Goal: Task Accomplishment & Management: Manage account settings

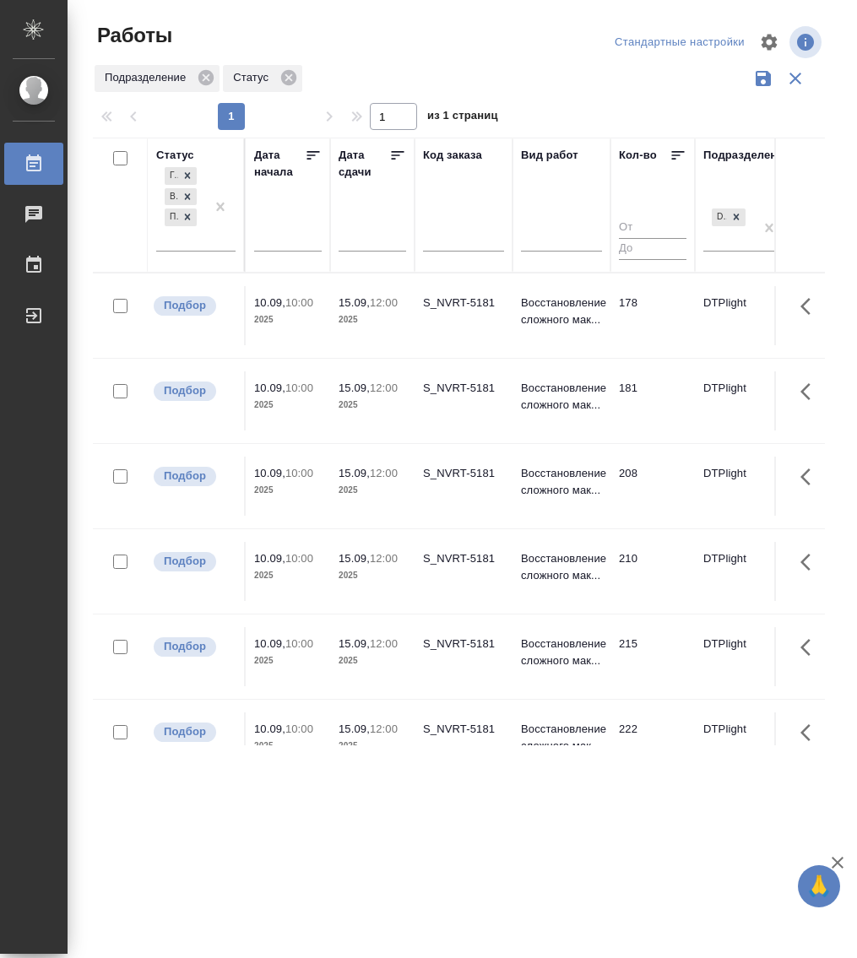
drag, startPoint x: 542, startPoint y: 594, endPoint x: 732, endPoint y: 456, distance: 234.6
click at [542, 594] on td "Восстановление сложного мак..." at bounding box center [561, 571] width 98 height 59
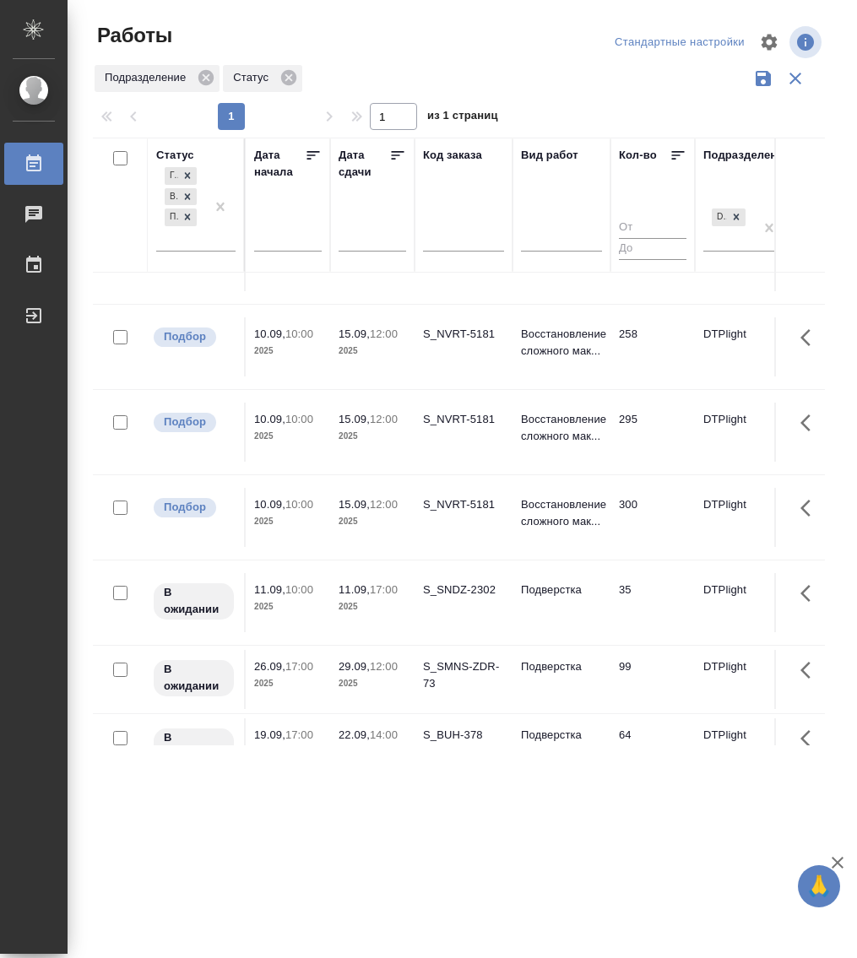
scroll to position [653, 0]
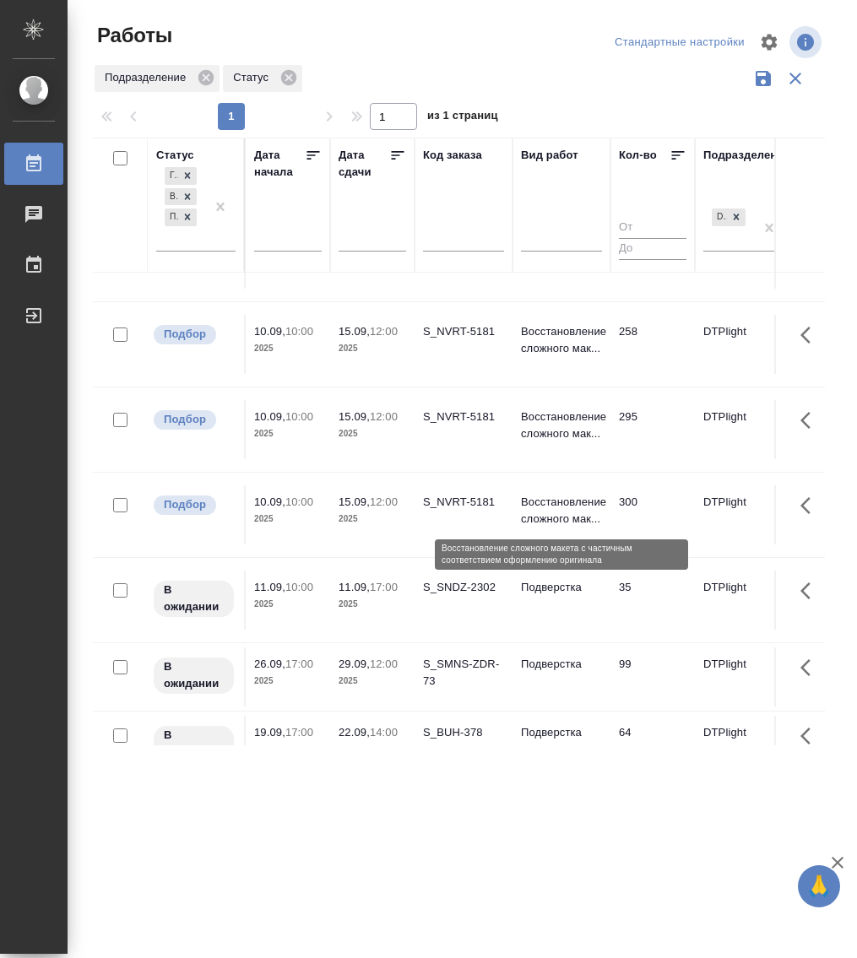
click at [575, 514] on p "Восстановление сложного мак..." at bounding box center [561, 511] width 81 height 34
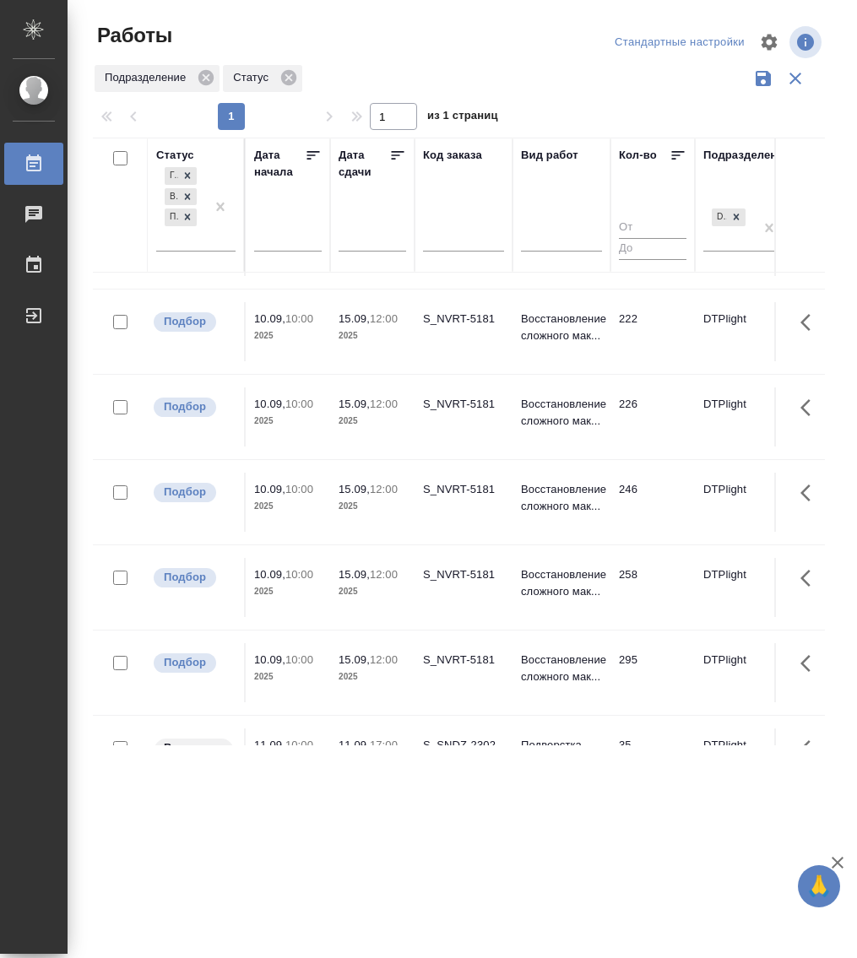
scroll to position [337, 0]
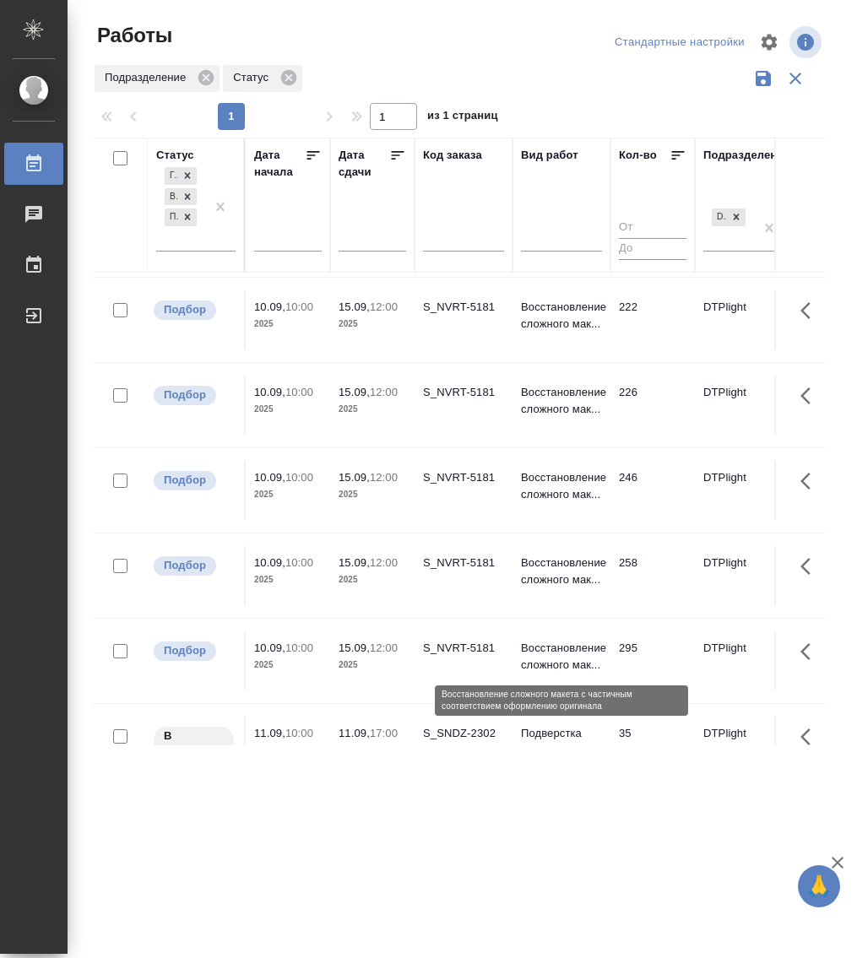
click at [580, 648] on p "Восстановление сложного мак..." at bounding box center [561, 657] width 81 height 34
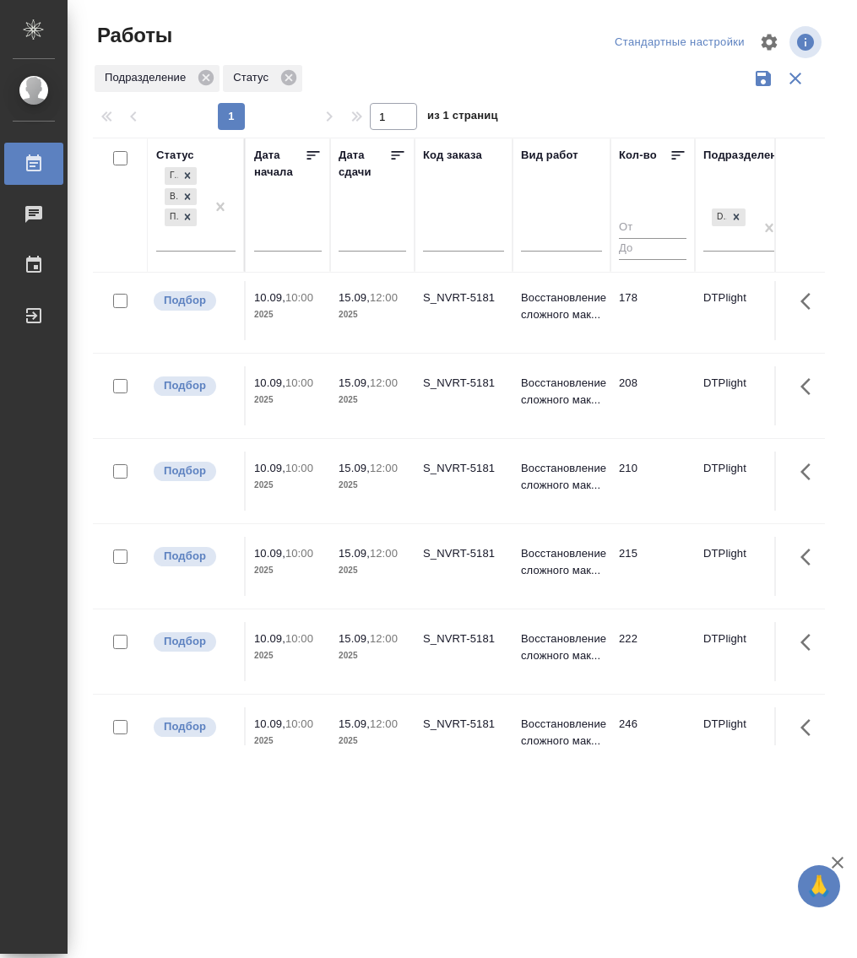
scroll to position [0, 0]
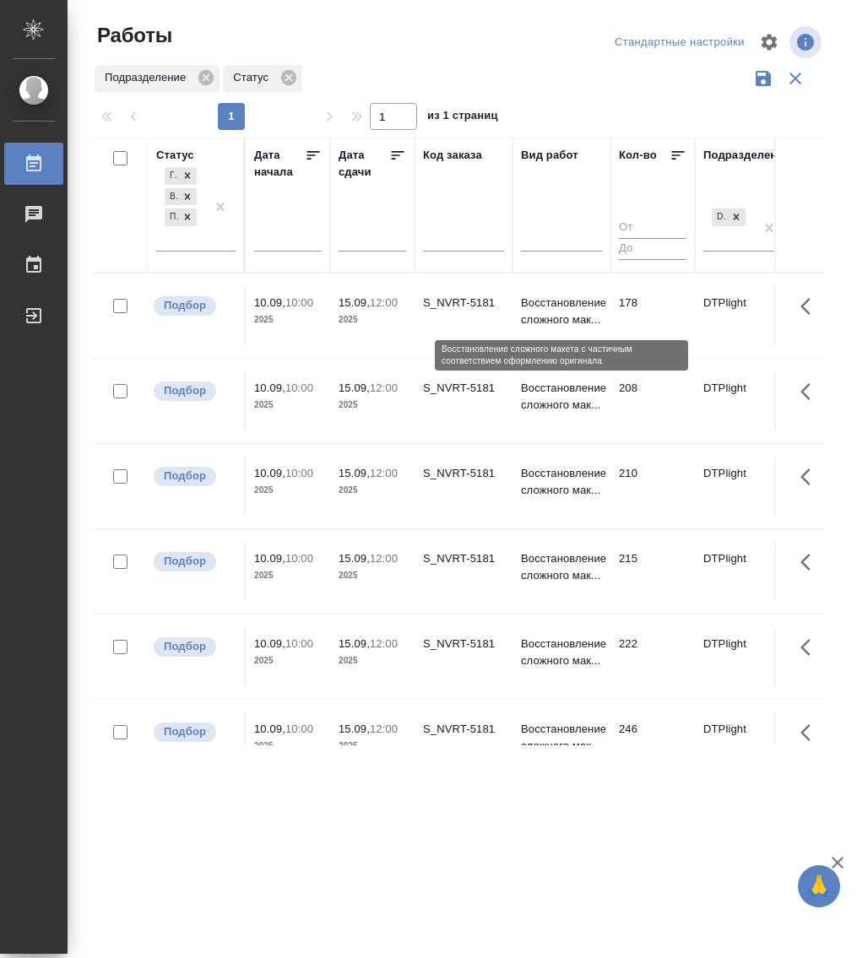
click at [561, 310] on p "Восстановление сложного мак..." at bounding box center [561, 312] width 81 height 34
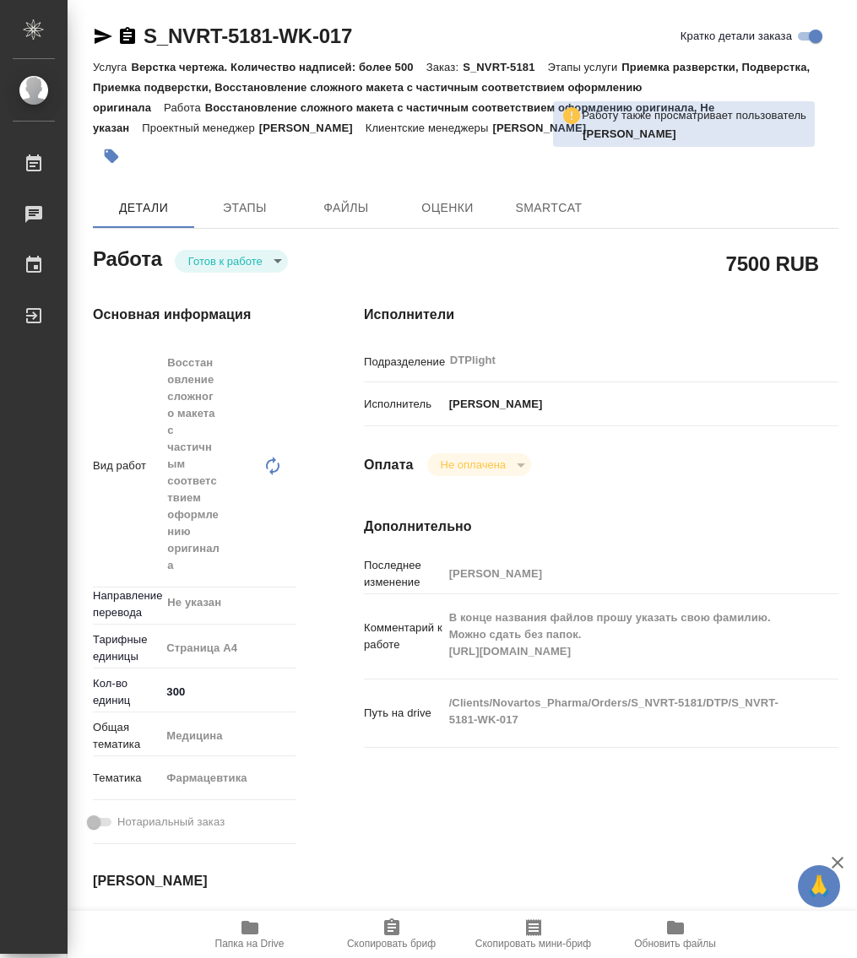
type textarea "x"
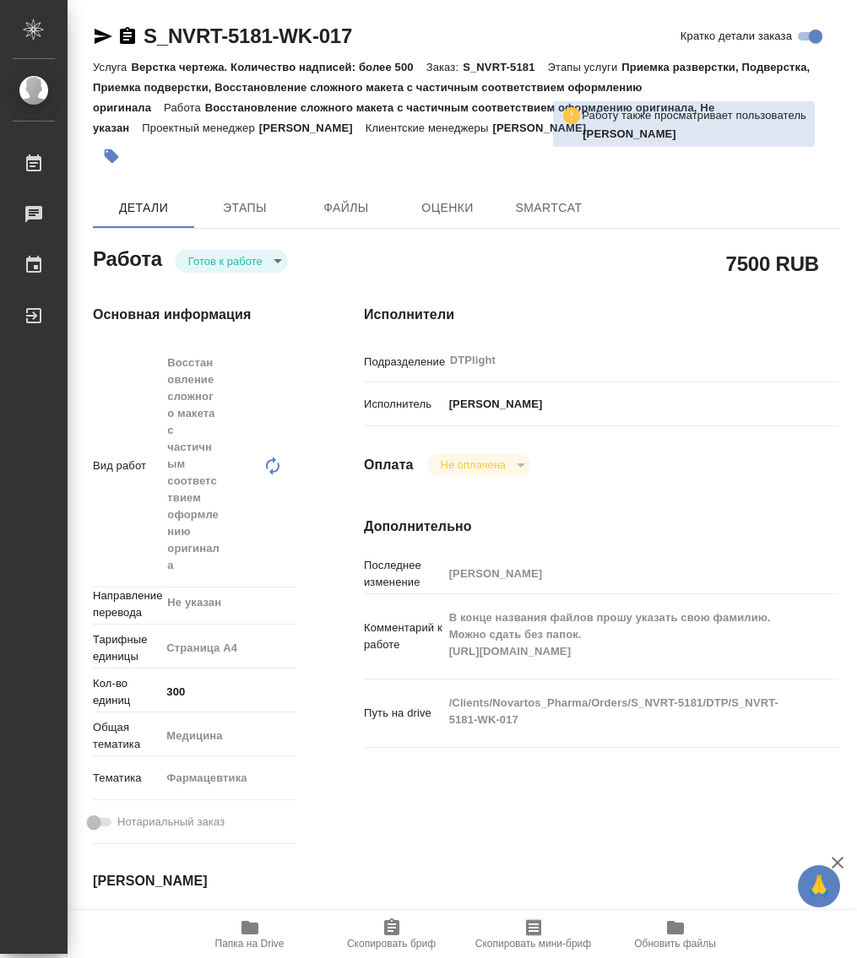
type textarea "x"
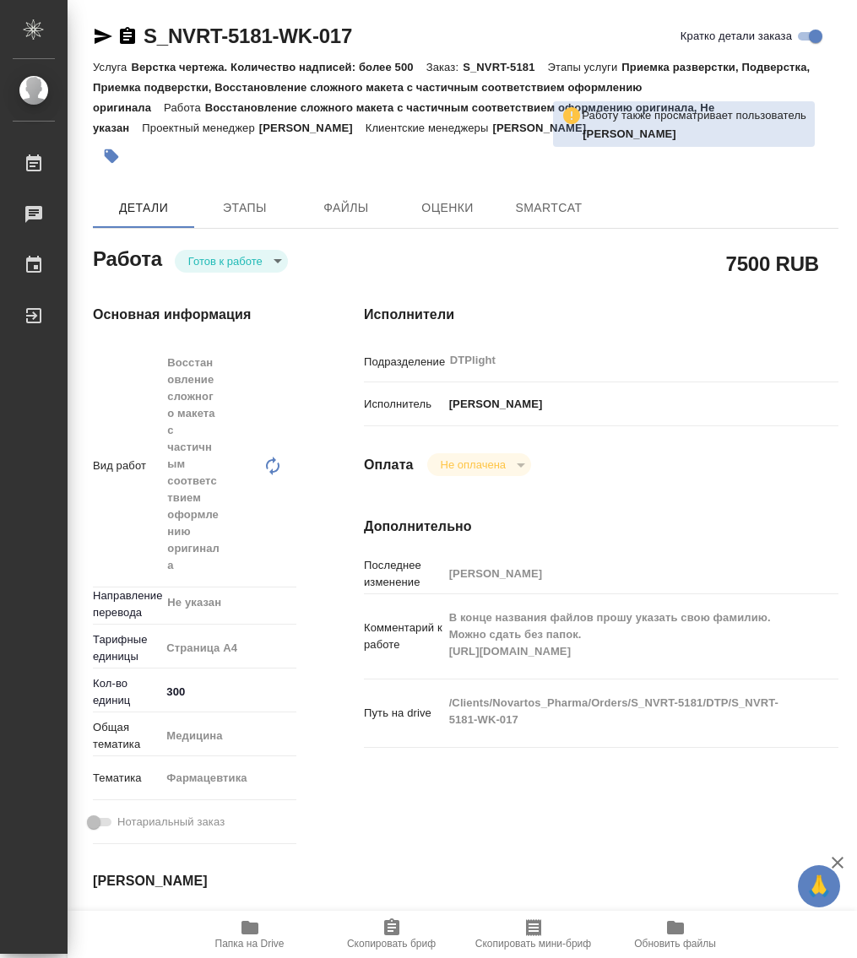
type textarea "x"
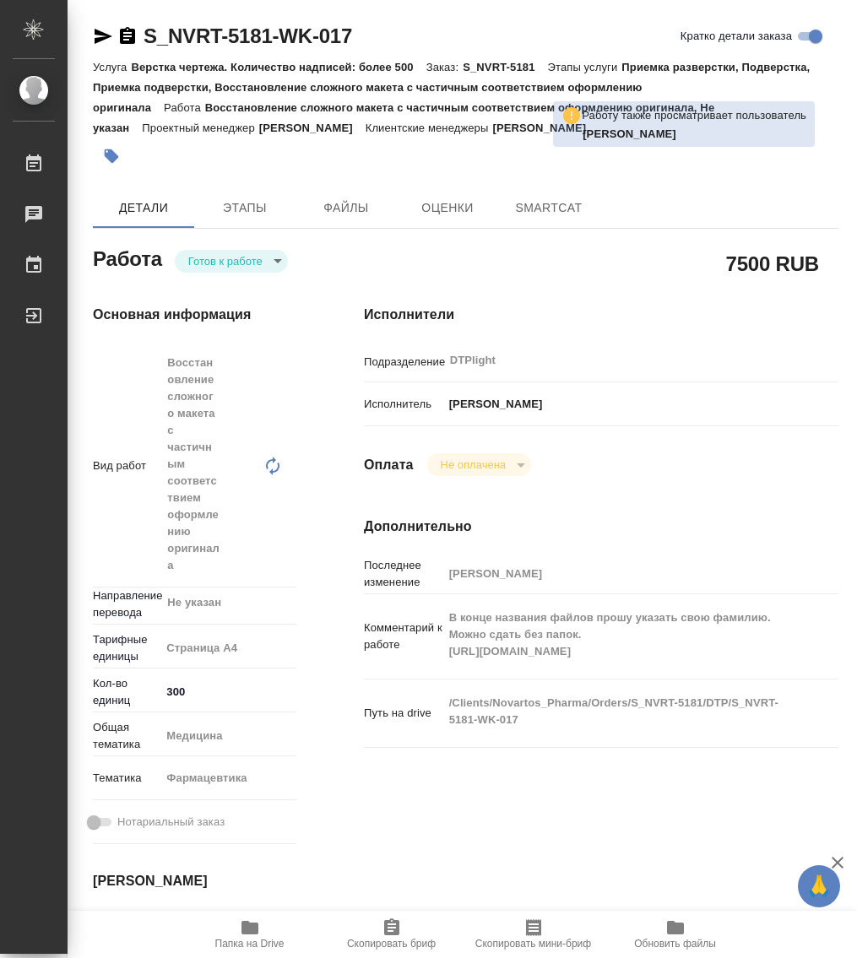
type textarea "x"
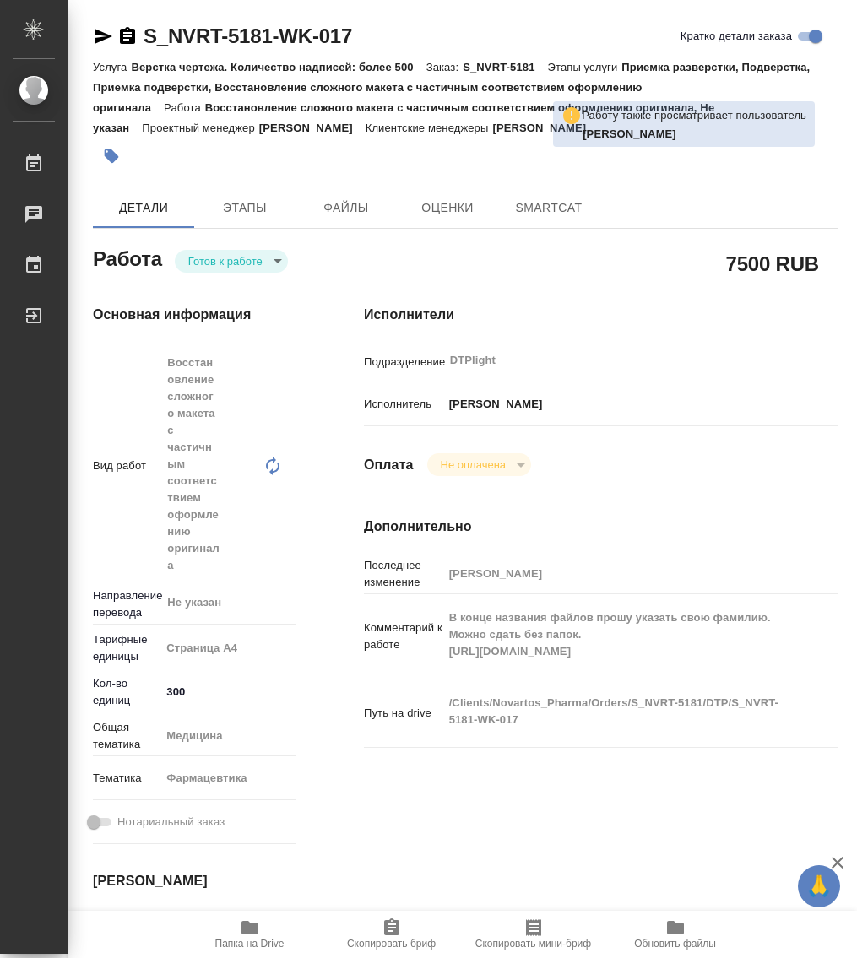
type textarea "x"
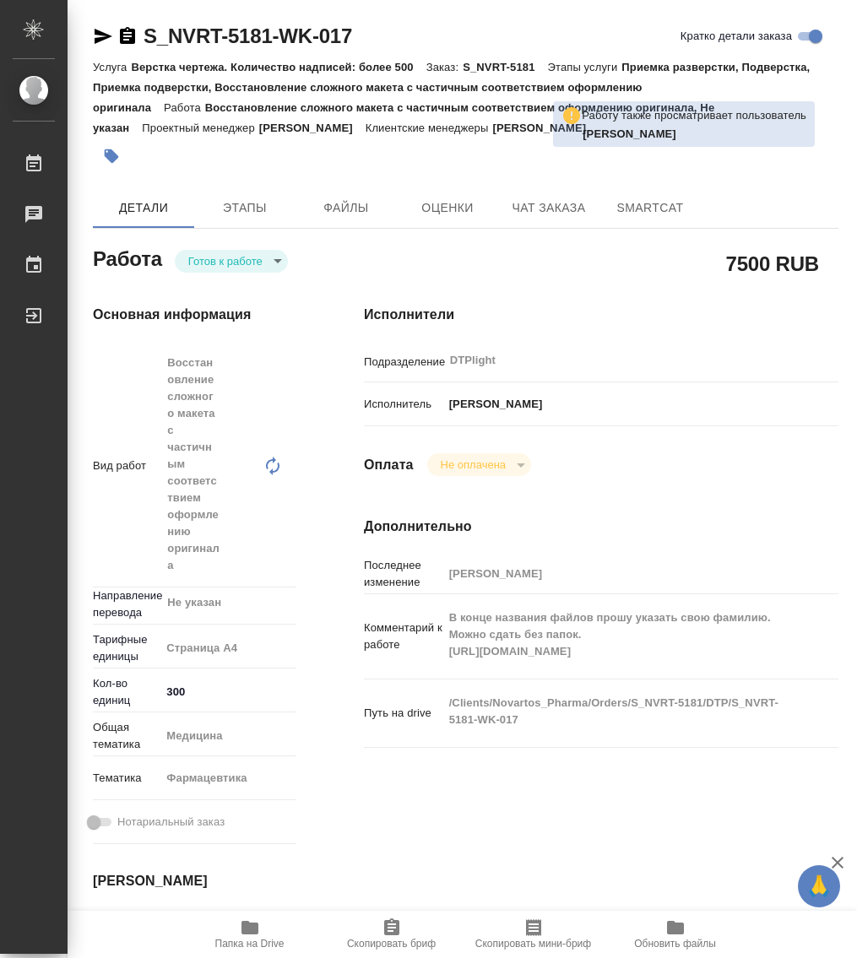
type textarea "x"
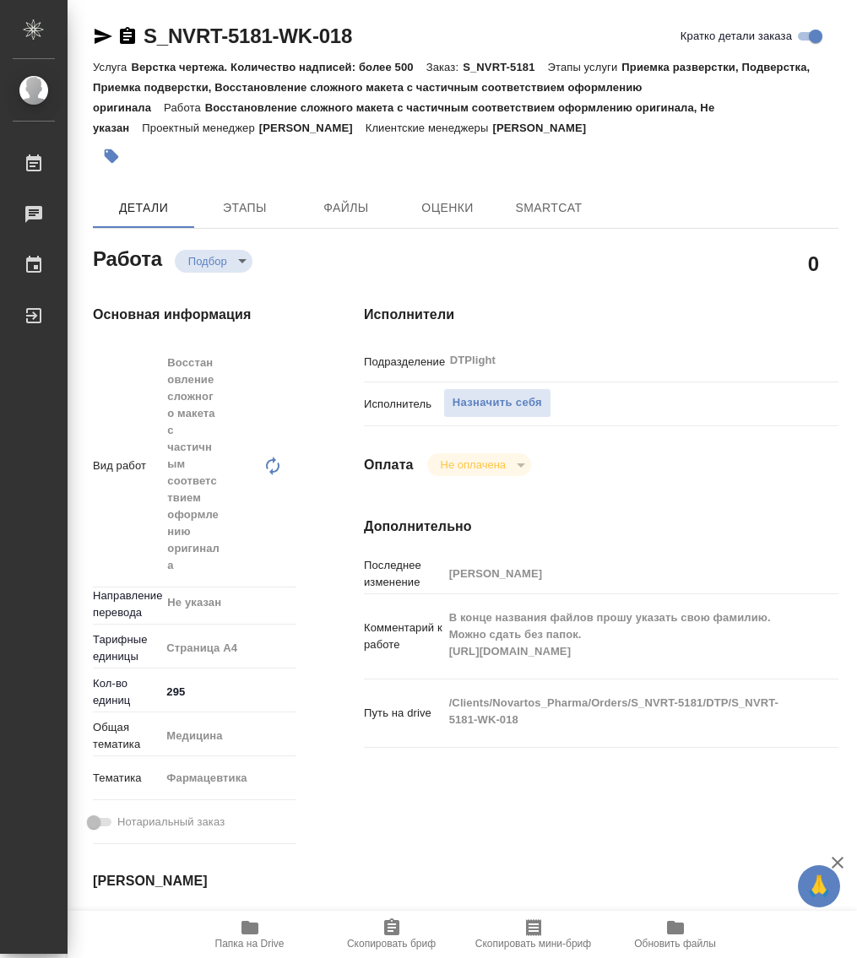
type textarea "x"
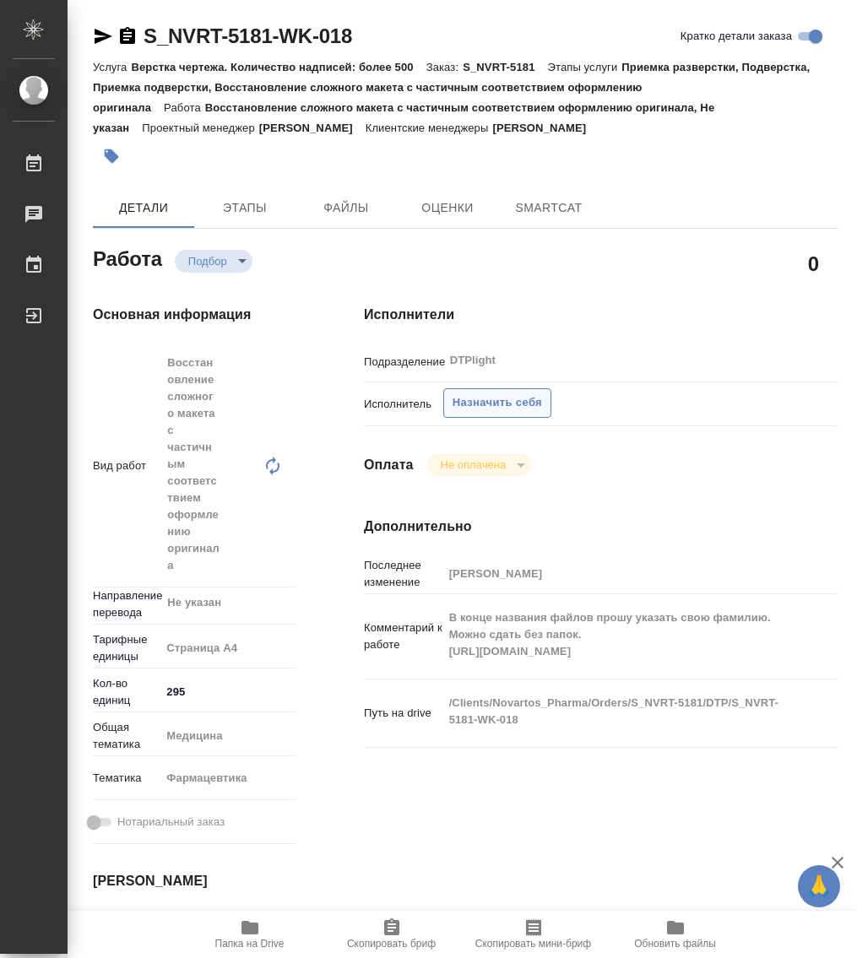
type textarea "x"
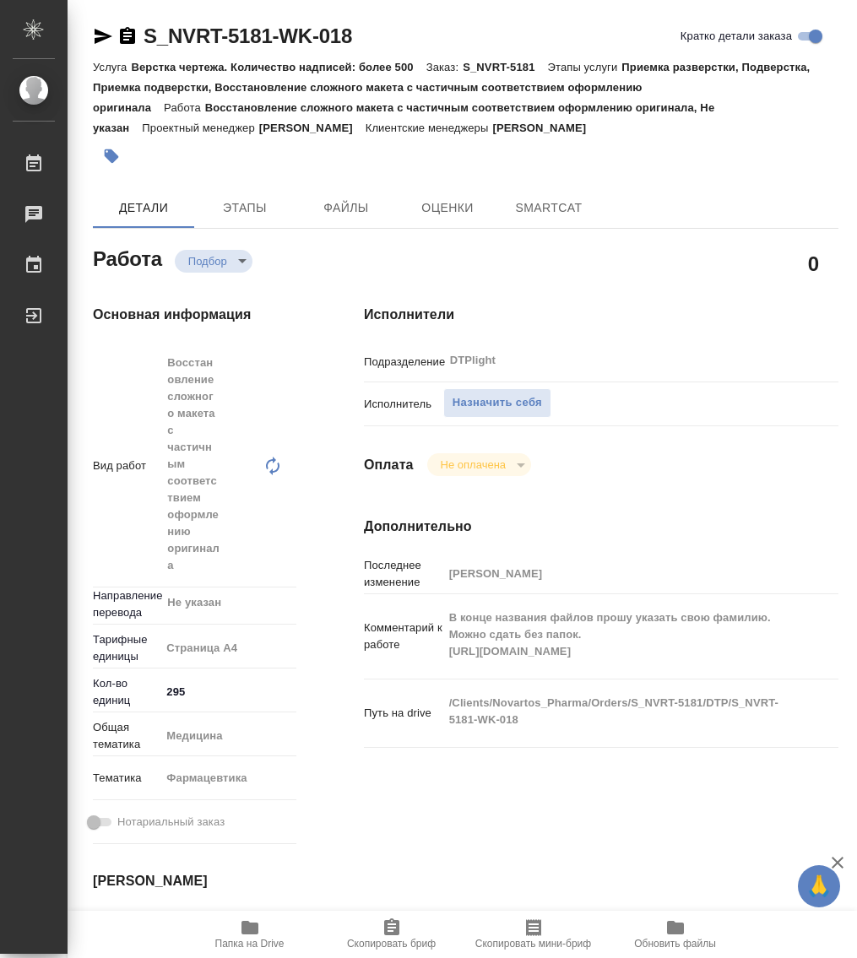
type textarea "x"
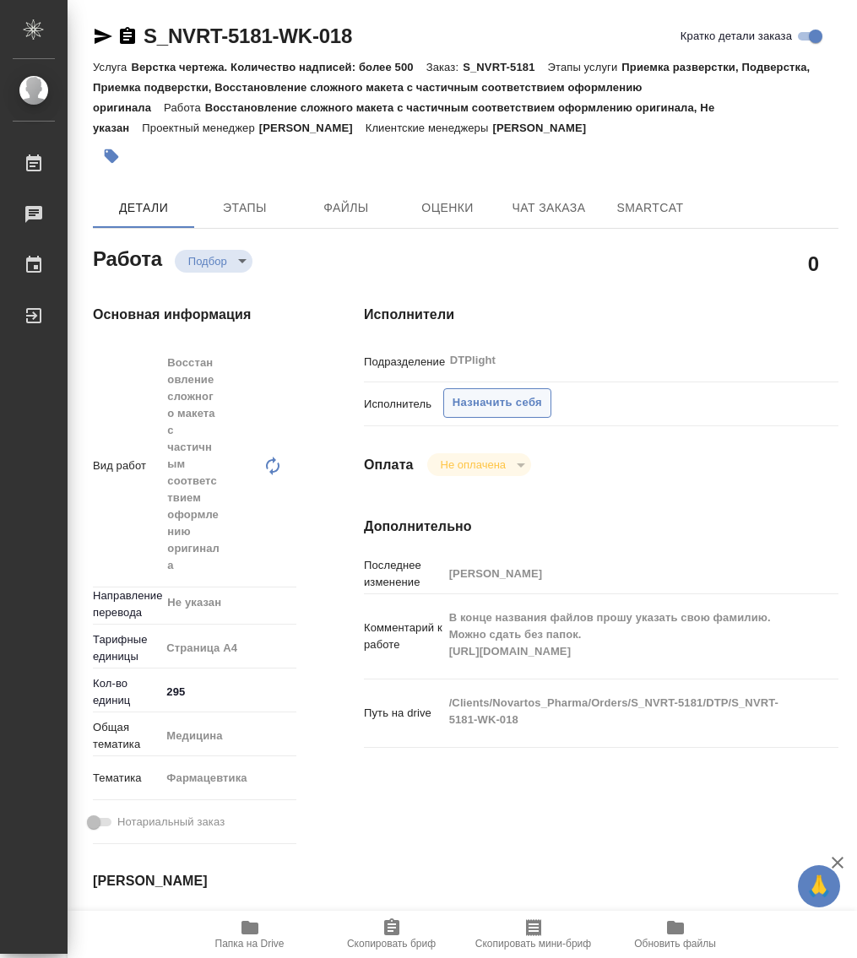
type textarea "x"
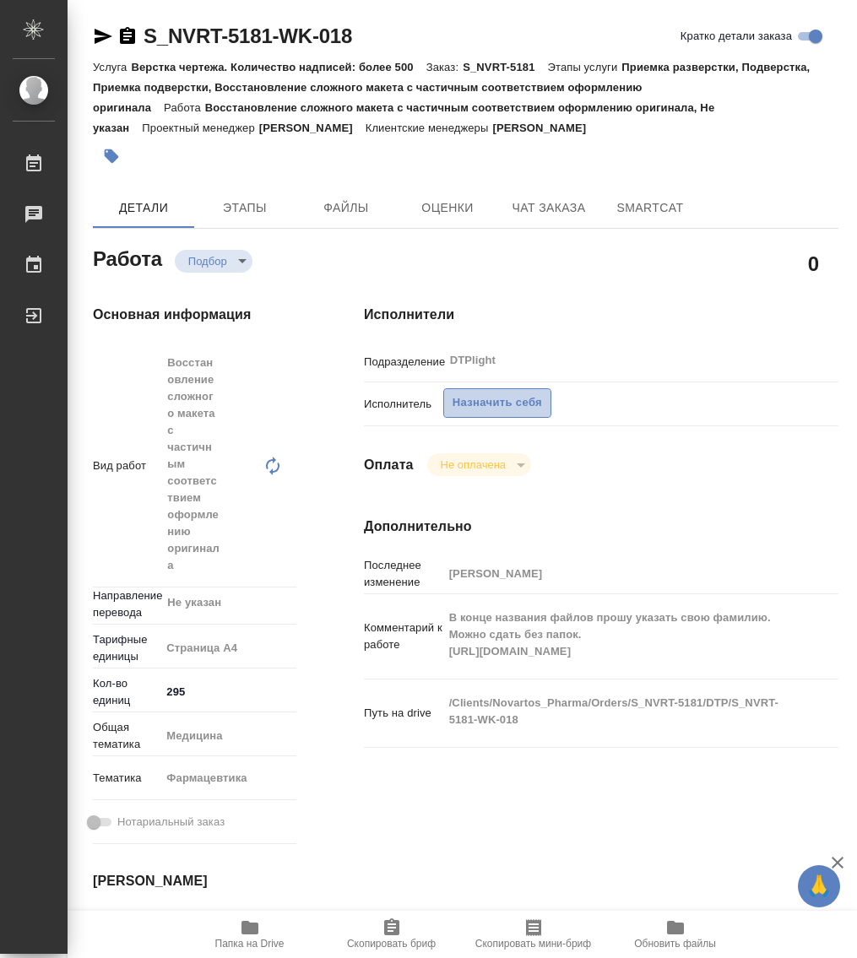
click at [502, 396] on span "Назначить себя" at bounding box center [497, 402] width 89 height 19
type textarea "x"
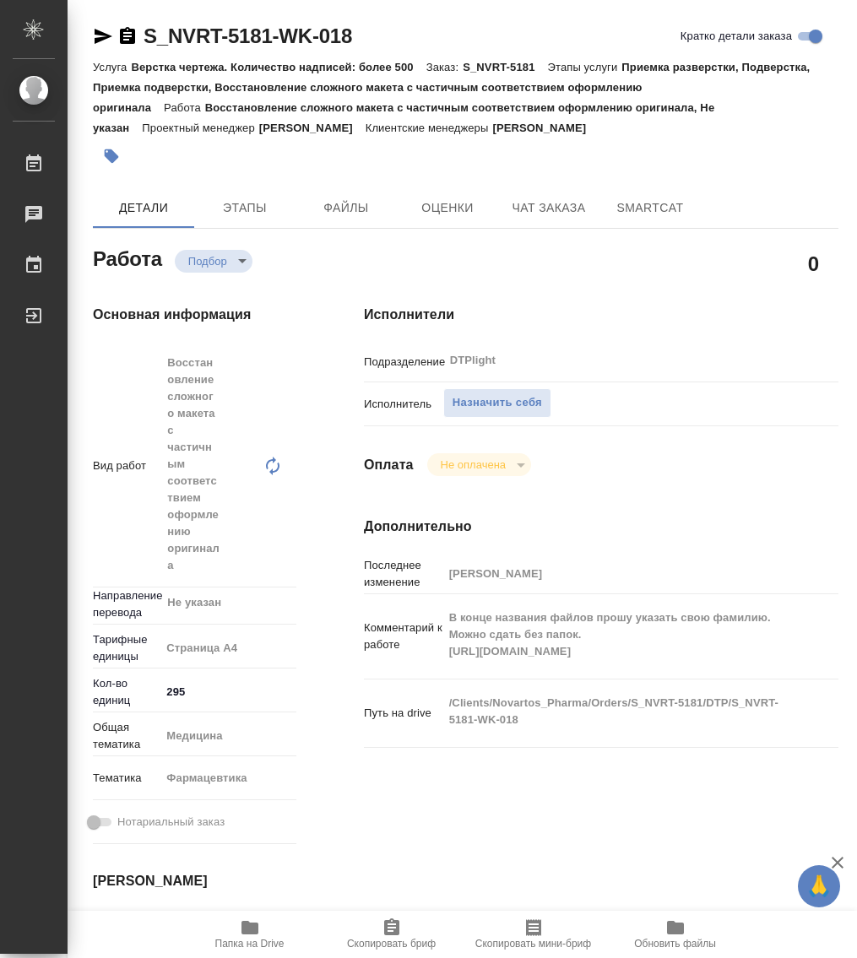
type textarea "x"
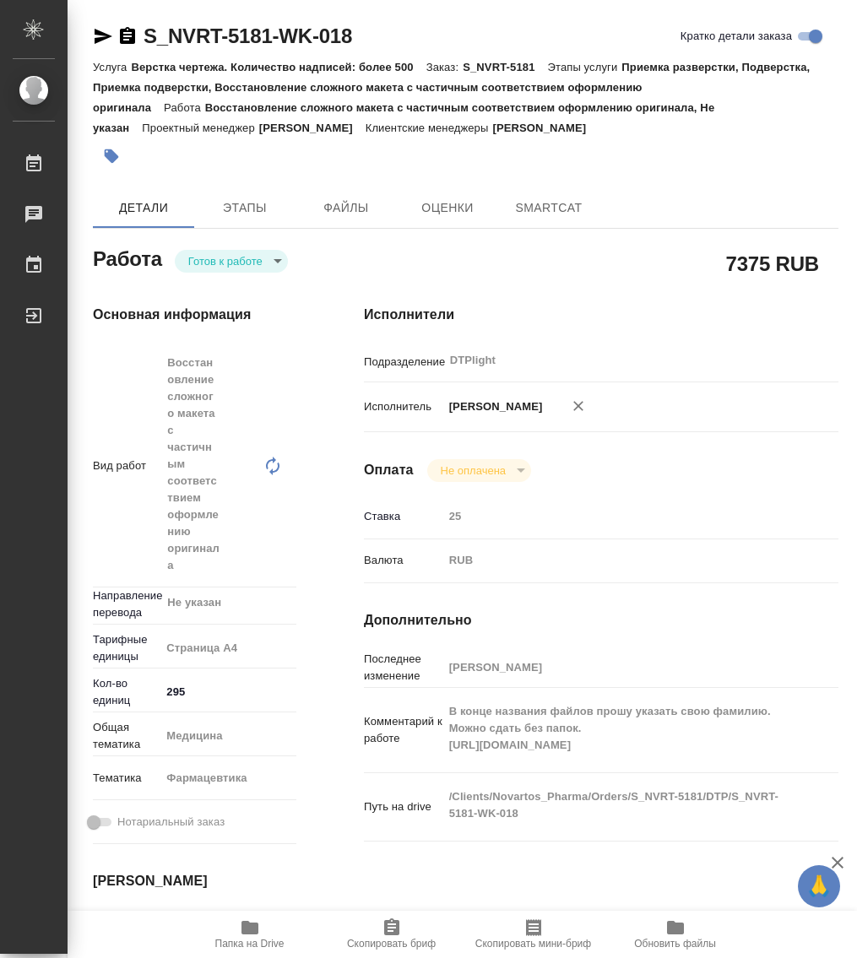
type textarea "x"
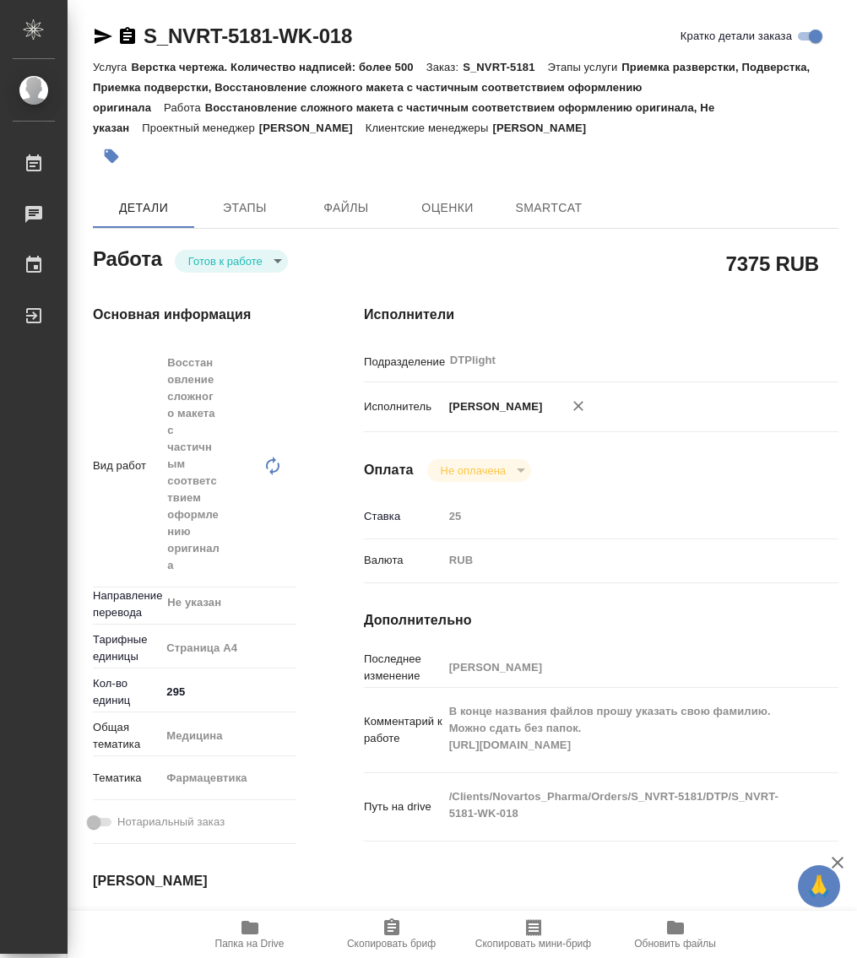
type textarea "x"
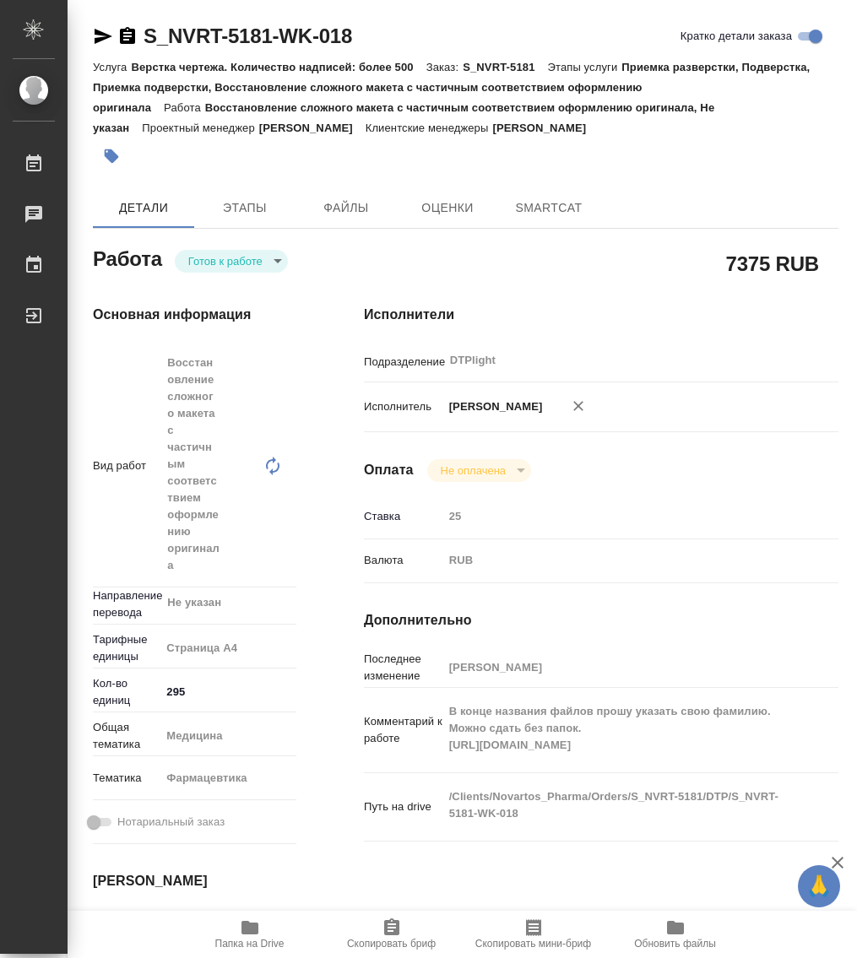
type textarea "x"
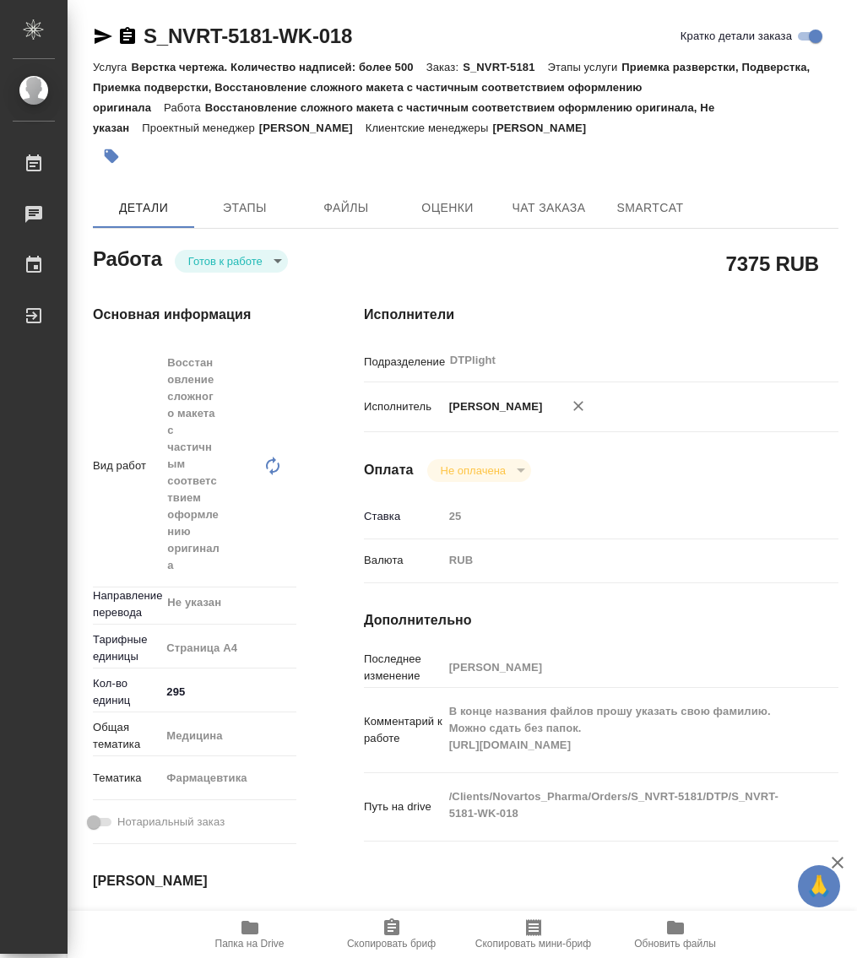
type textarea "x"
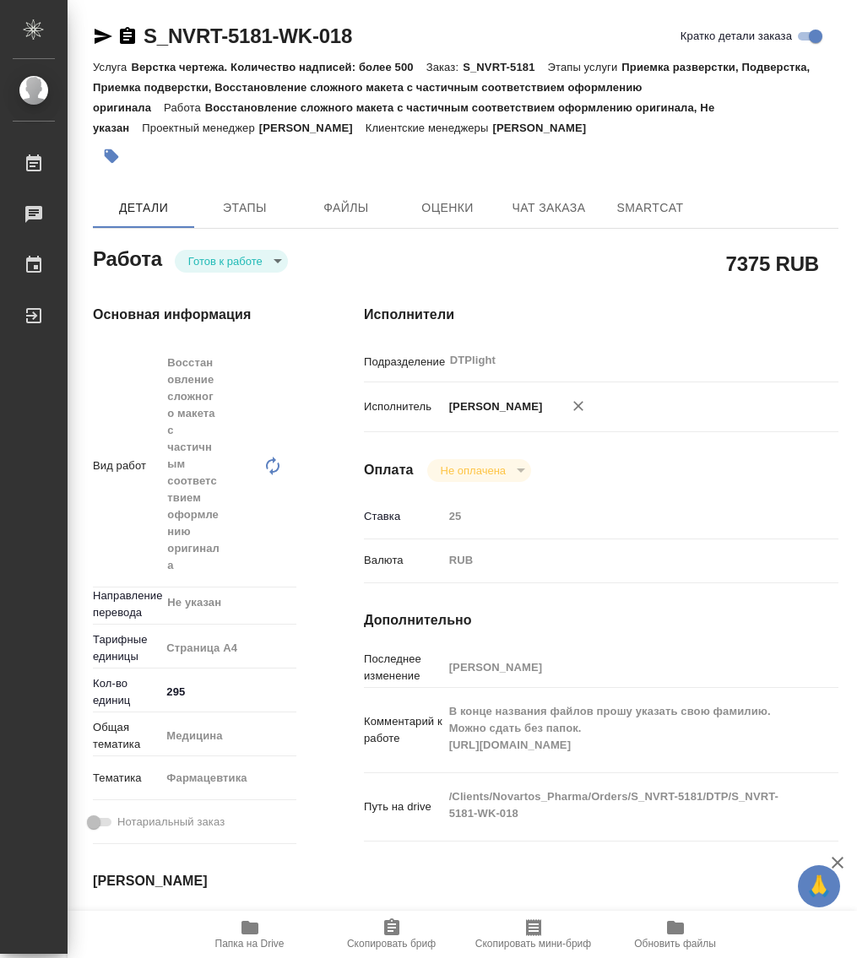
type textarea "x"
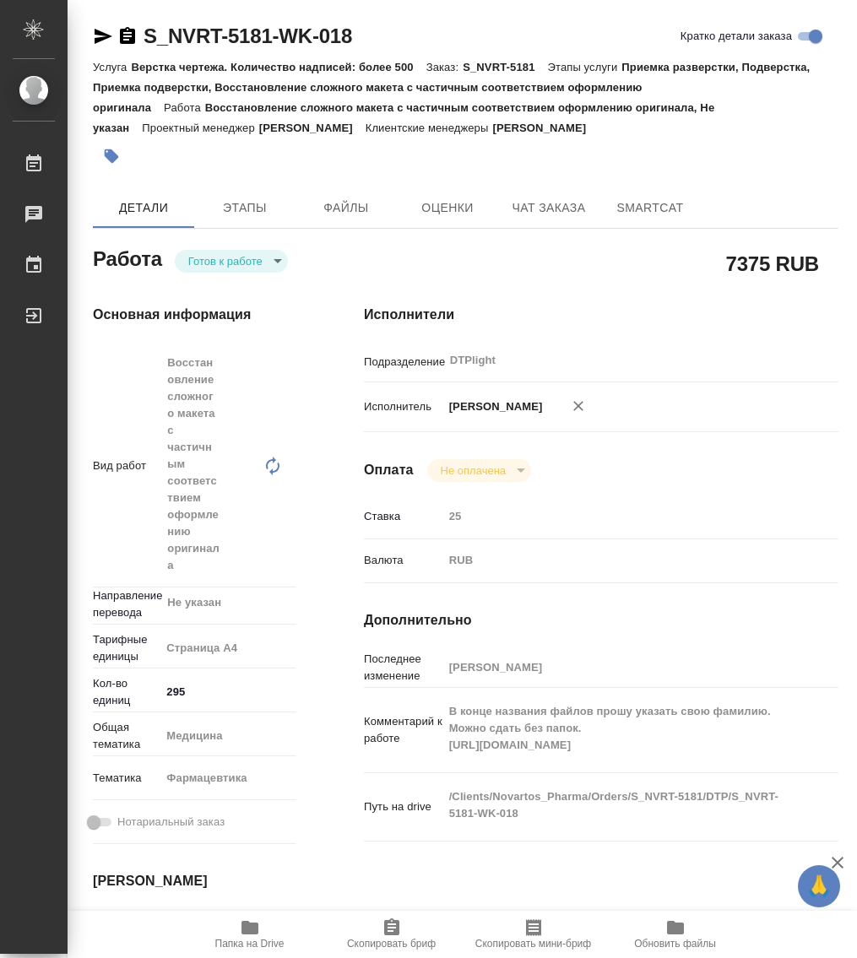
type textarea "x"
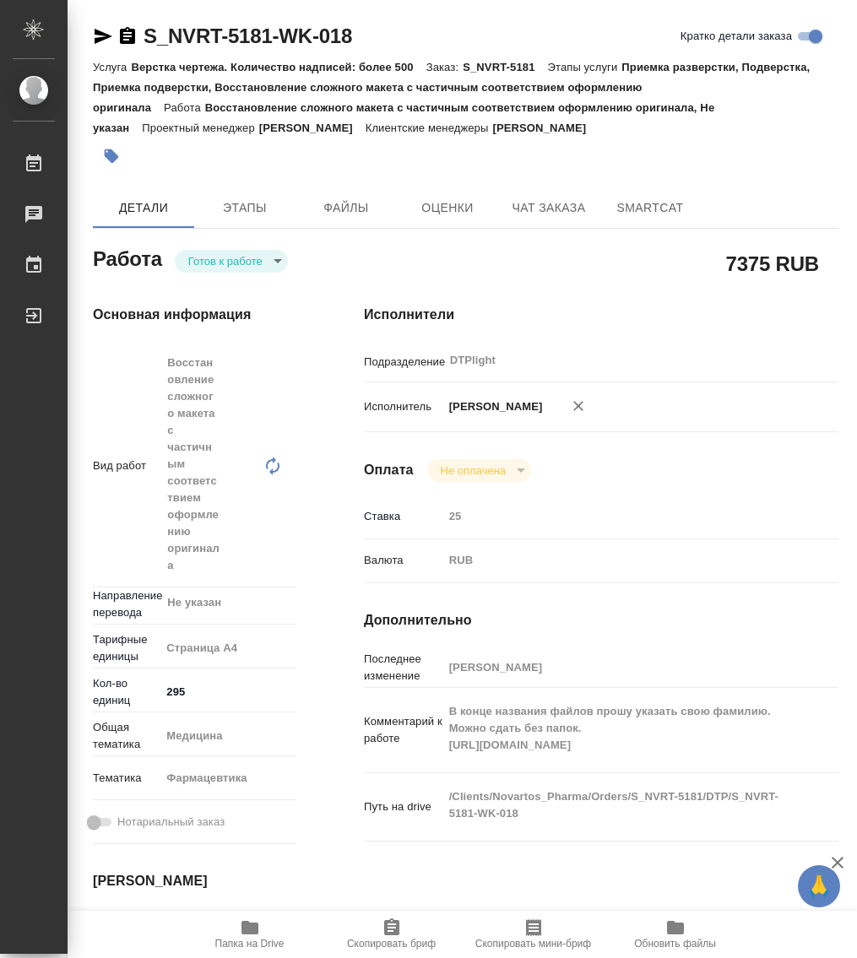
click at [241, 256] on body "🙏 .cls-1 fill:#fff; AWATERA Работы Чаты График Выйти S_NVRT-5181-WK-018 Кратко …" at bounding box center [428, 479] width 857 height 958
type textarea "x"
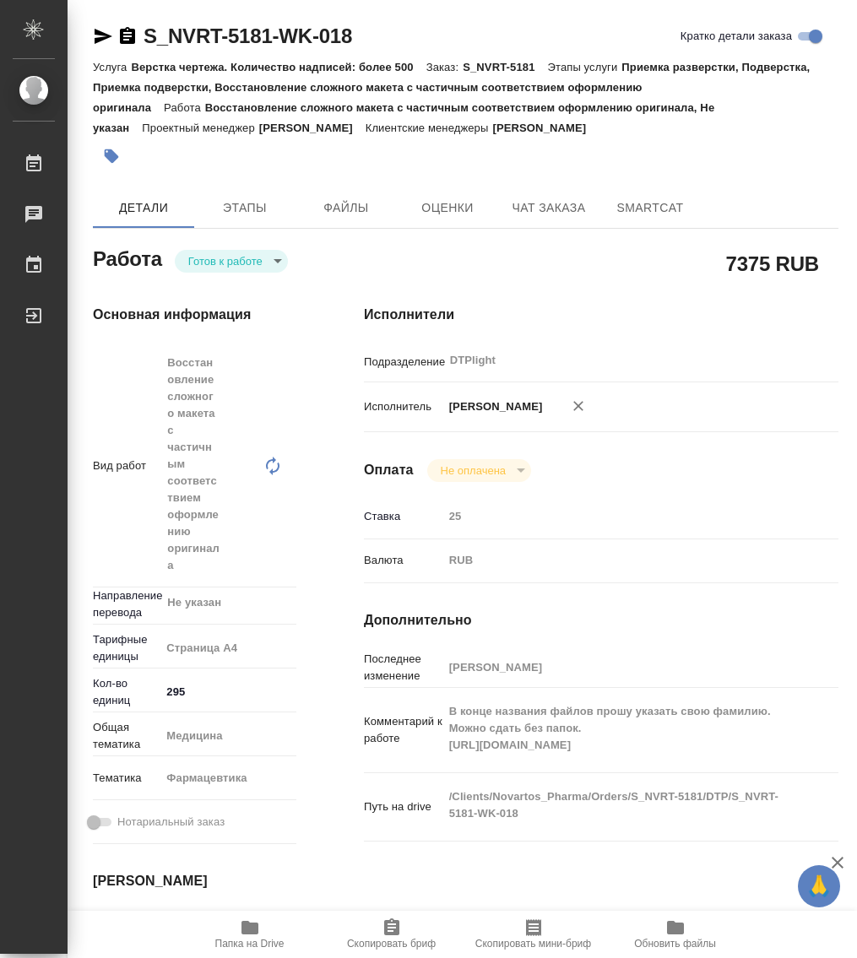
type textarea "x"
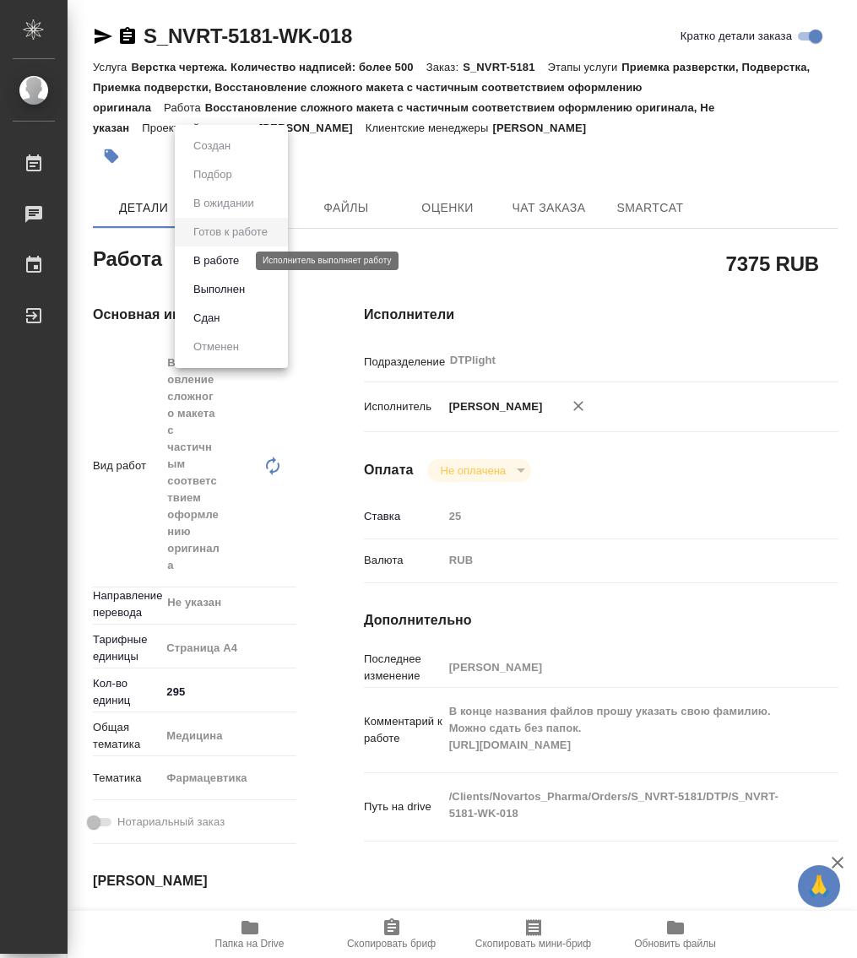
click at [231, 262] on button "В работе" at bounding box center [216, 261] width 56 height 19
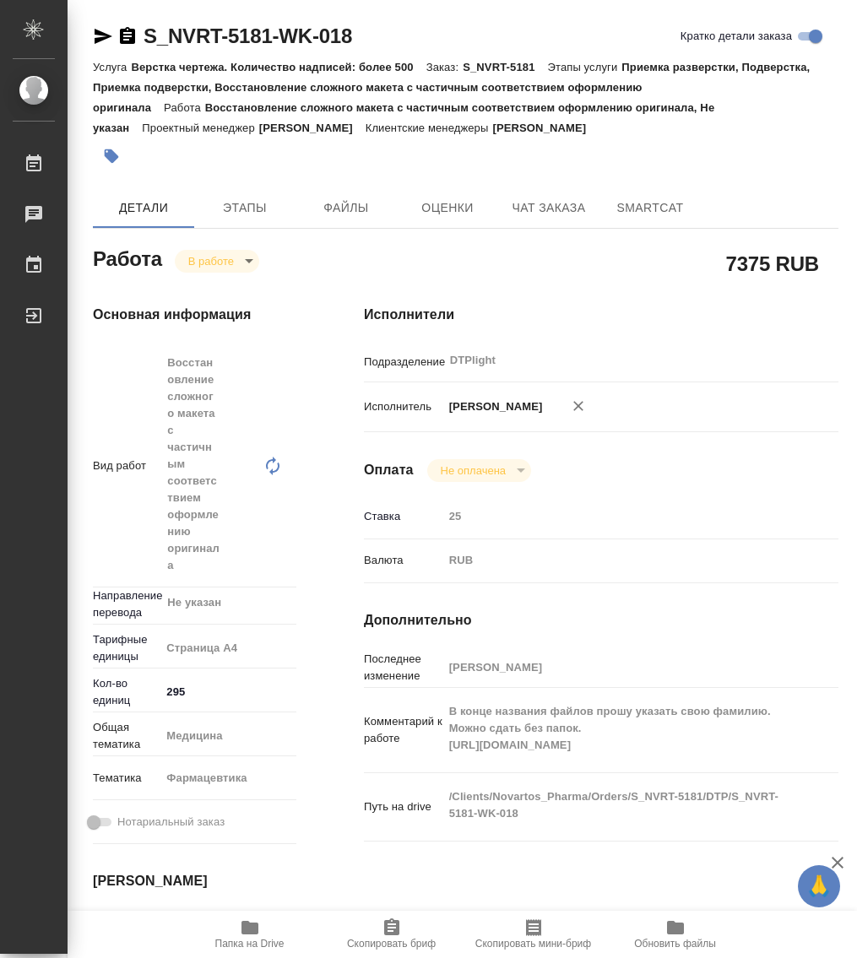
type textarea "x"
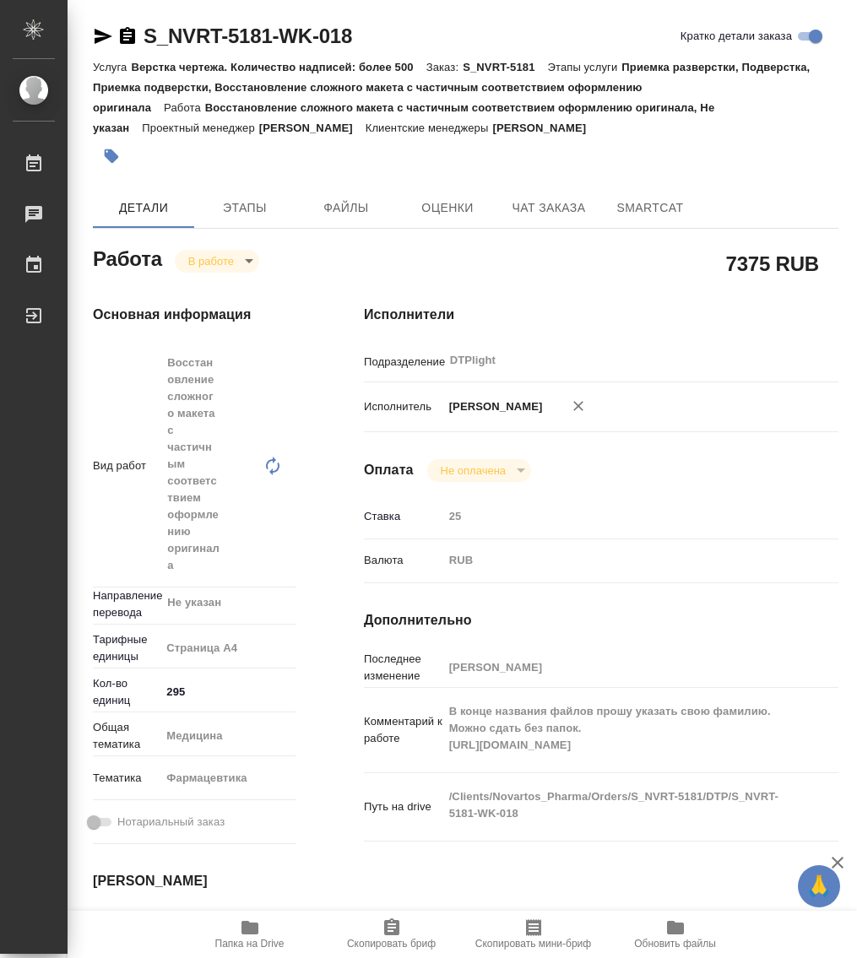
type textarea "x"
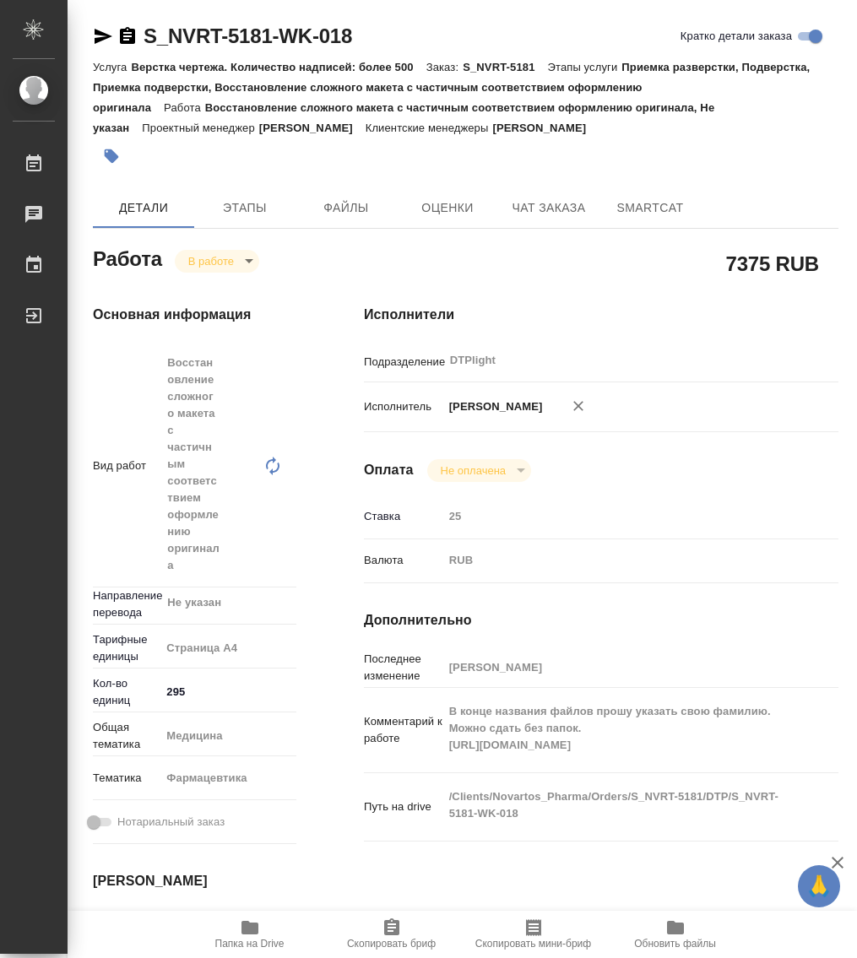
type textarea "x"
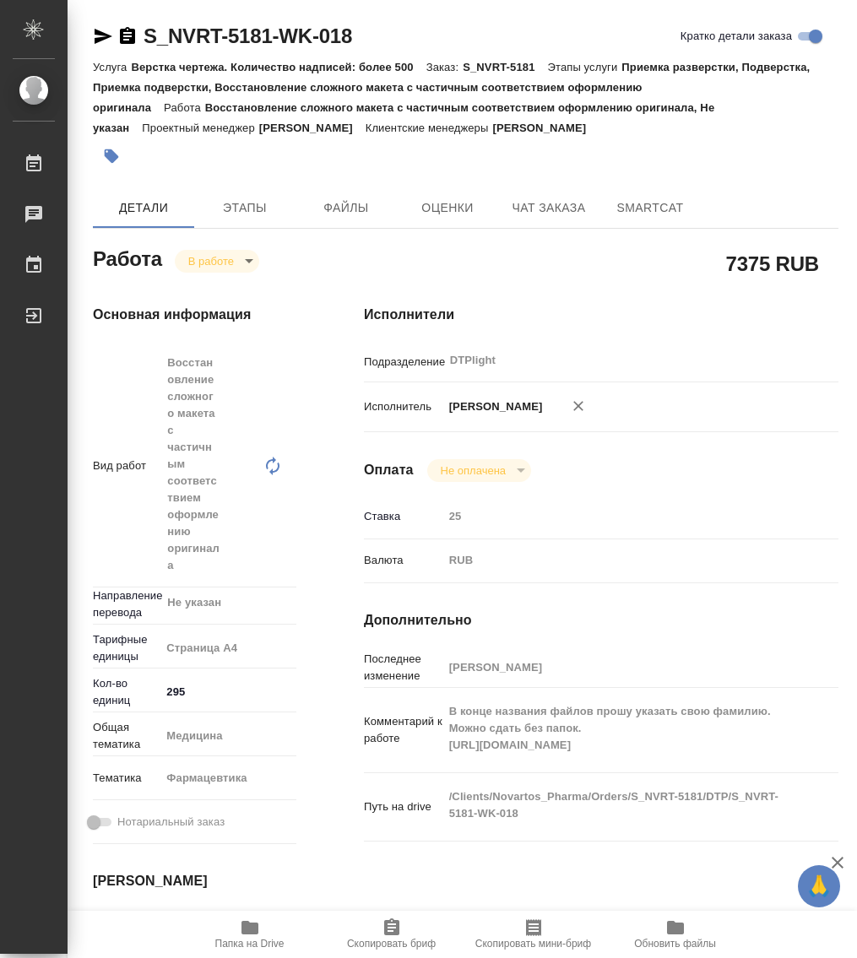
drag, startPoint x: 251, startPoint y: 927, endPoint x: 205, endPoint y: 940, distance: 47.3
click at [248, 927] on icon "button" at bounding box center [249, 928] width 17 height 14
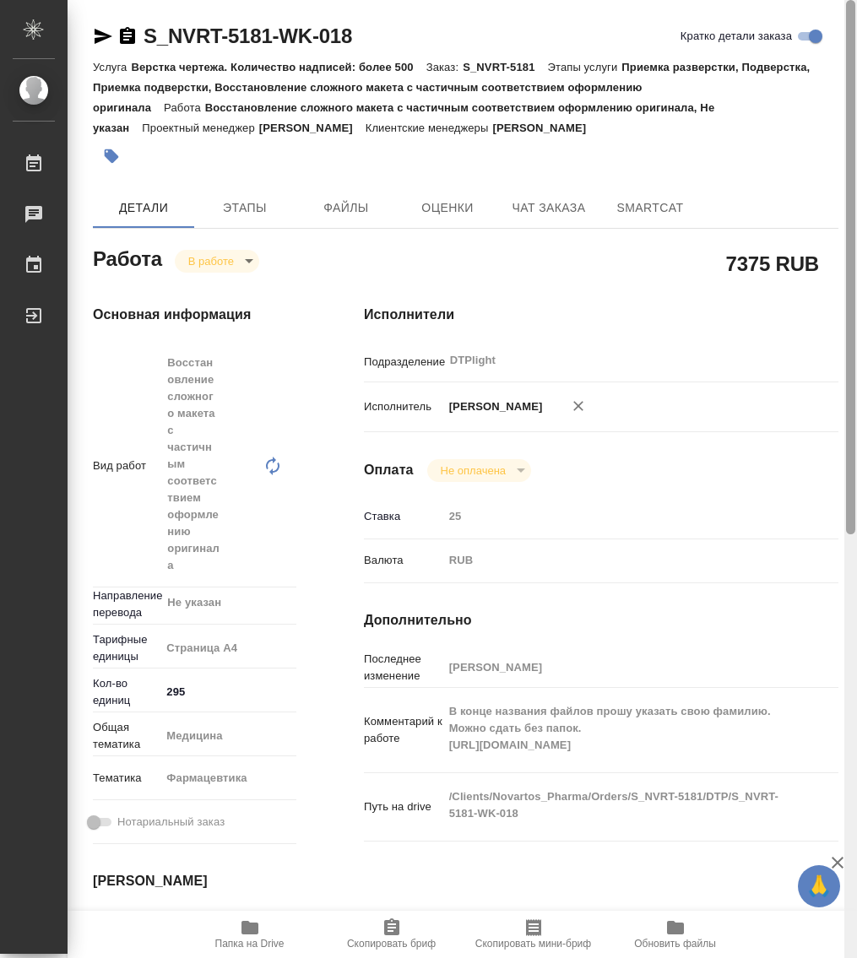
drag, startPoint x: 848, startPoint y: 303, endPoint x: 841, endPoint y: 53, distance: 250.0
click at [841, 53] on div "S_NVRT-5181-WK-018 Кратко детали заказа Услуга Верстка чертежа. Количество надп…" at bounding box center [462, 479] width 789 height 958
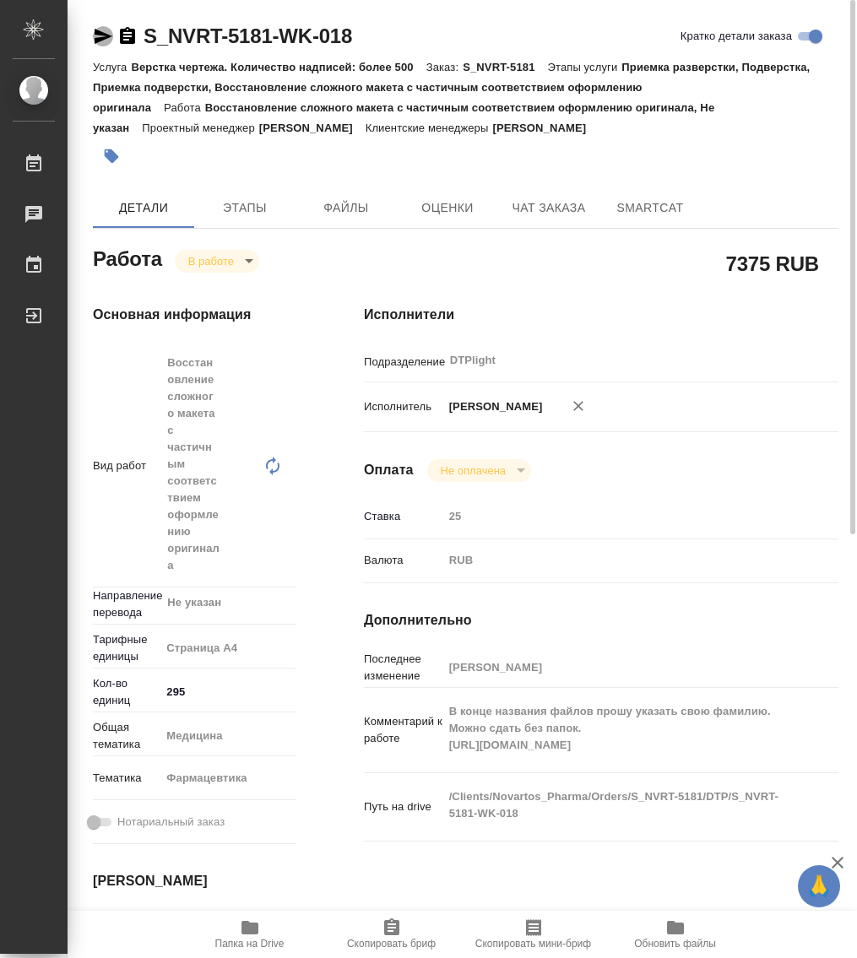
click at [103, 32] on icon "button" at bounding box center [104, 36] width 18 height 15
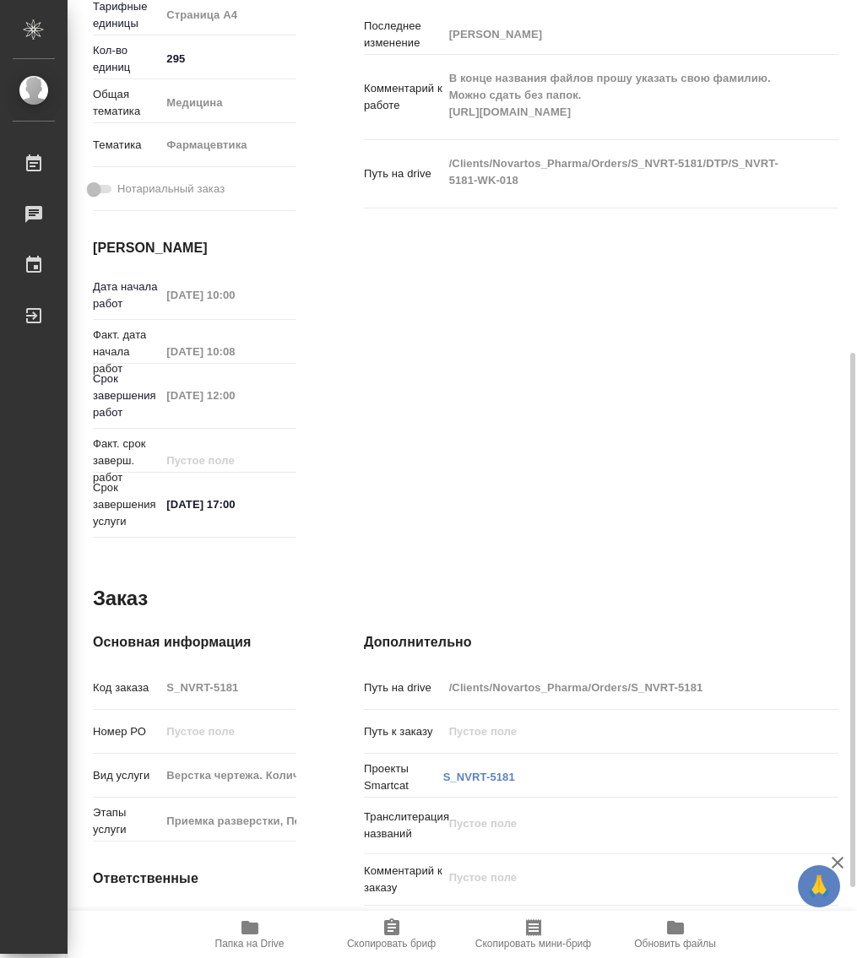
scroll to position [759, 0]
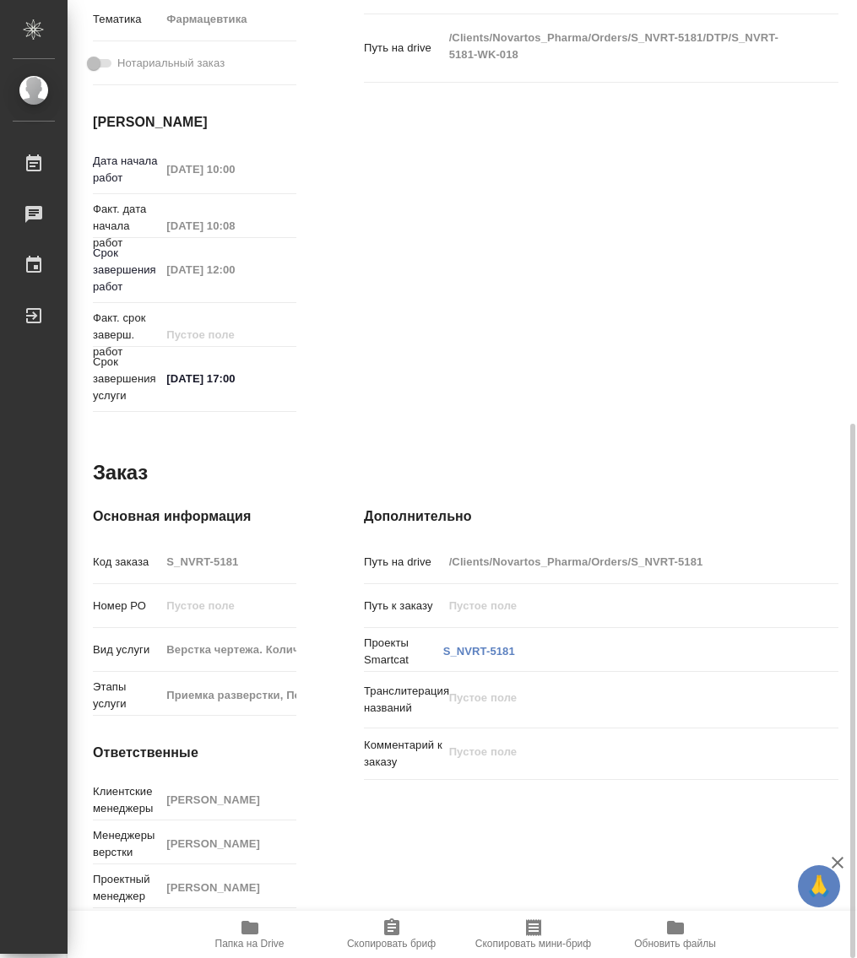
drag, startPoint x: 590, startPoint y: 256, endPoint x: 605, endPoint y: 274, distance: 24.0
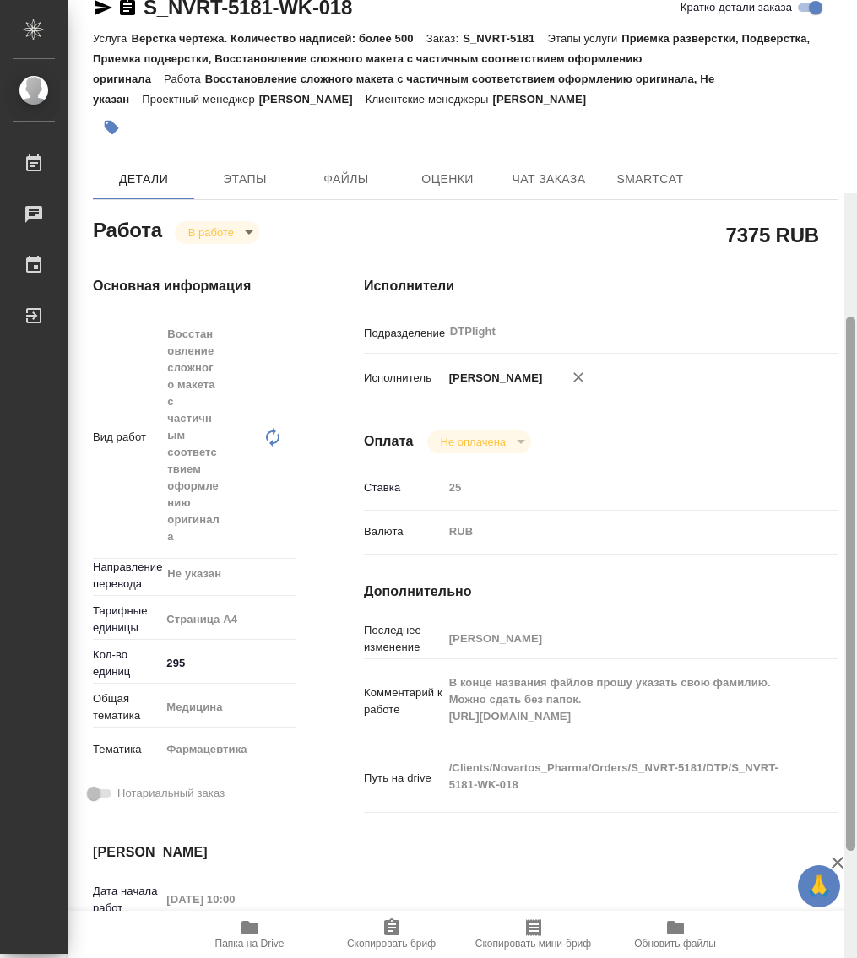
scroll to position [0, 0]
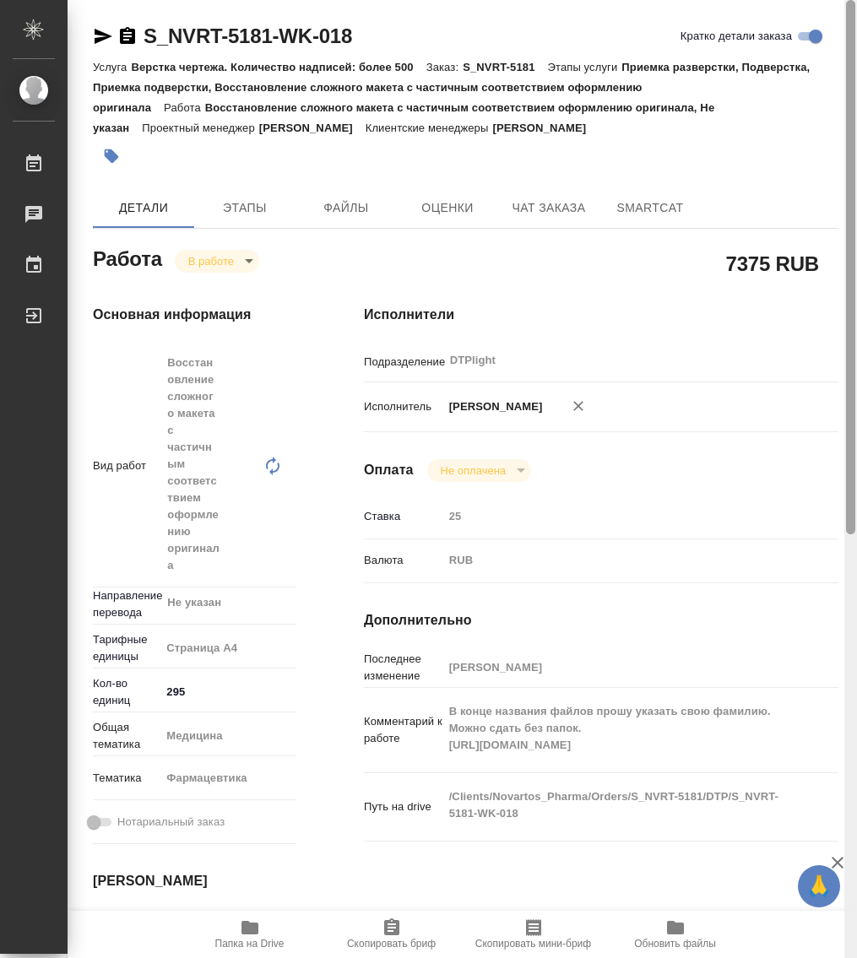
drag, startPoint x: 853, startPoint y: 546, endPoint x: 810, endPoint y: 70, distance: 478.1
click at [856, 0] on html "🙏 .cls-1 fill:#fff; AWATERA Работы 0 Чаты График Выйти S_NVRT-5181-WK-018 Кратк…" at bounding box center [428, 479] width 857 height 958
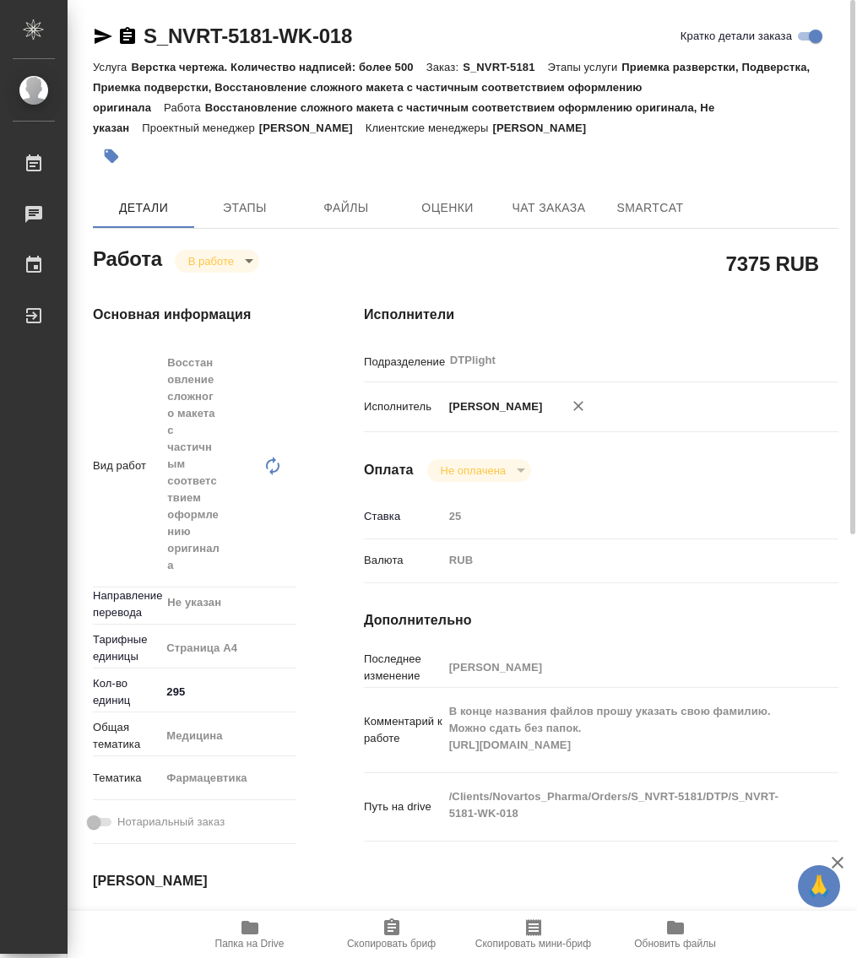
click at [131, 35] on icon "button" at bounding box center [127, 35] width 15 height 17
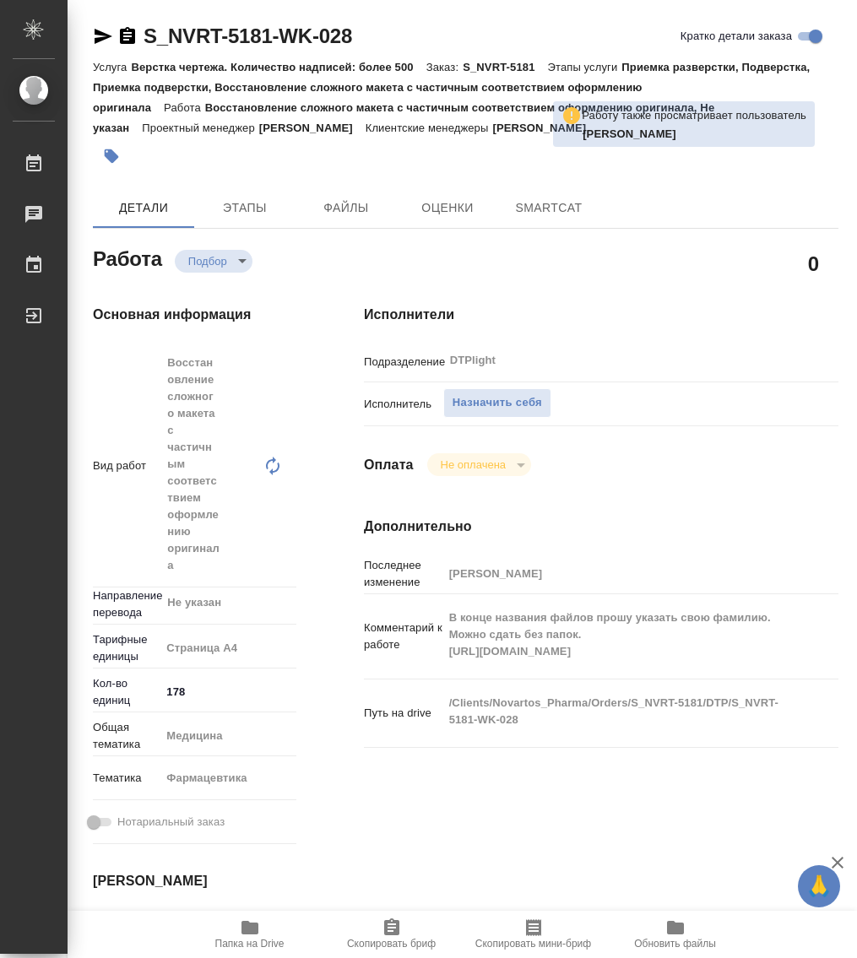
type textarea "x"
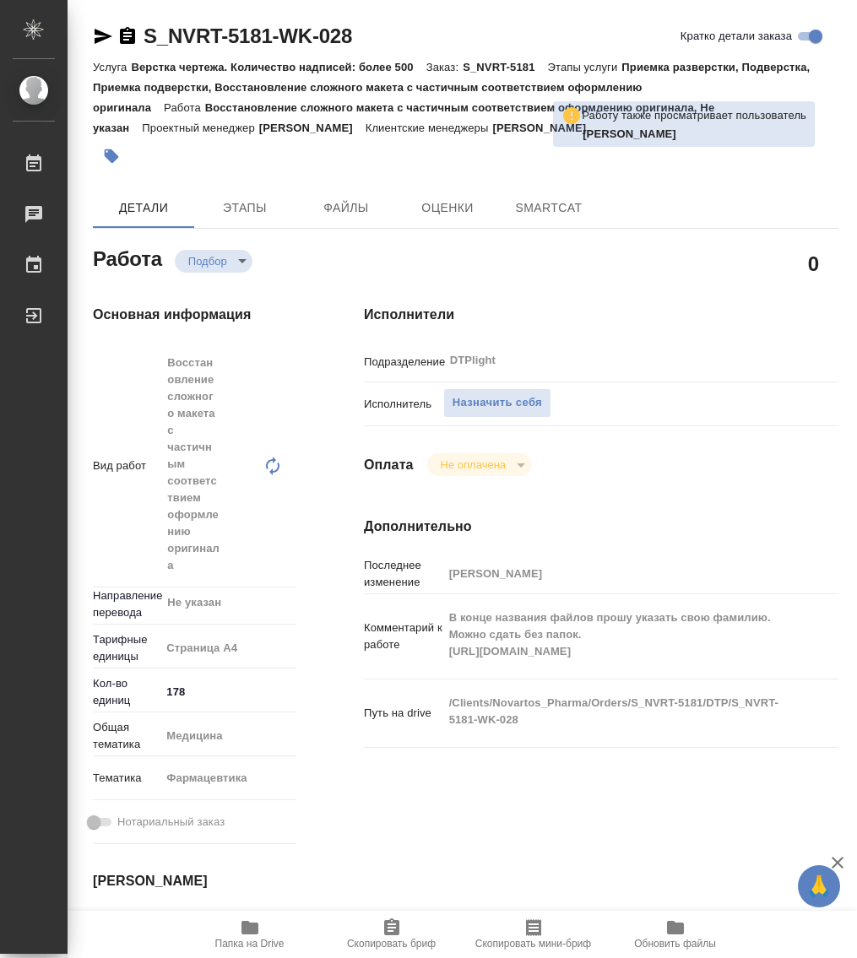
type textarea "x"
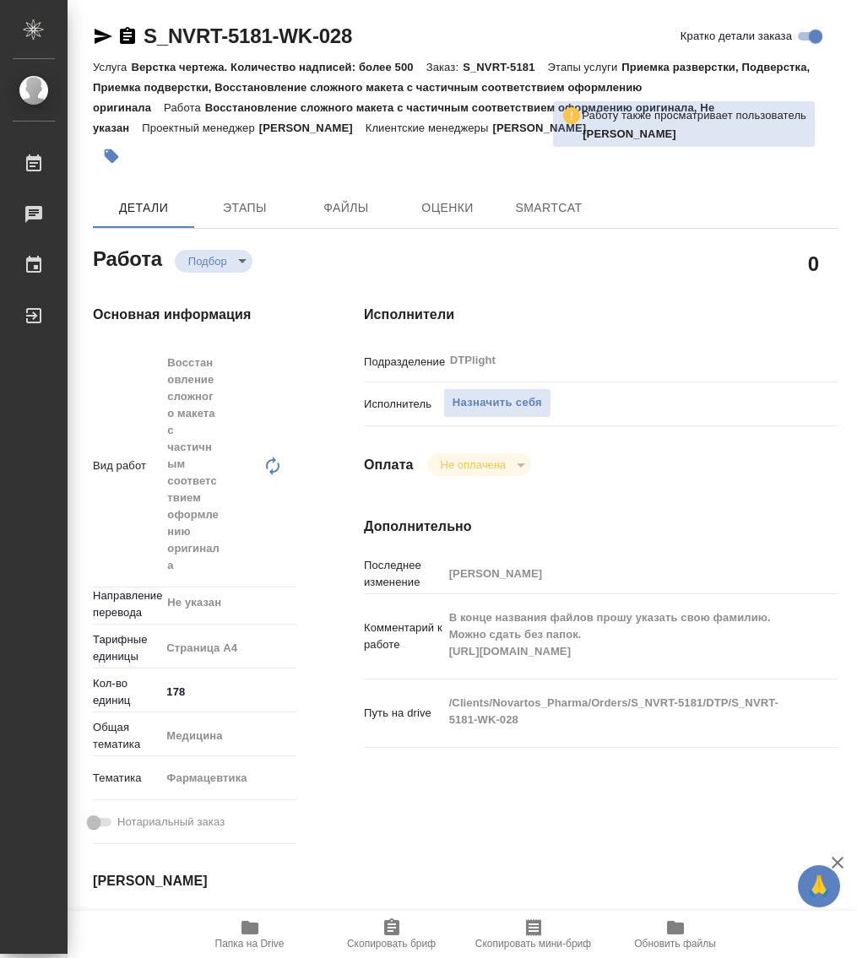
type textarea "x"
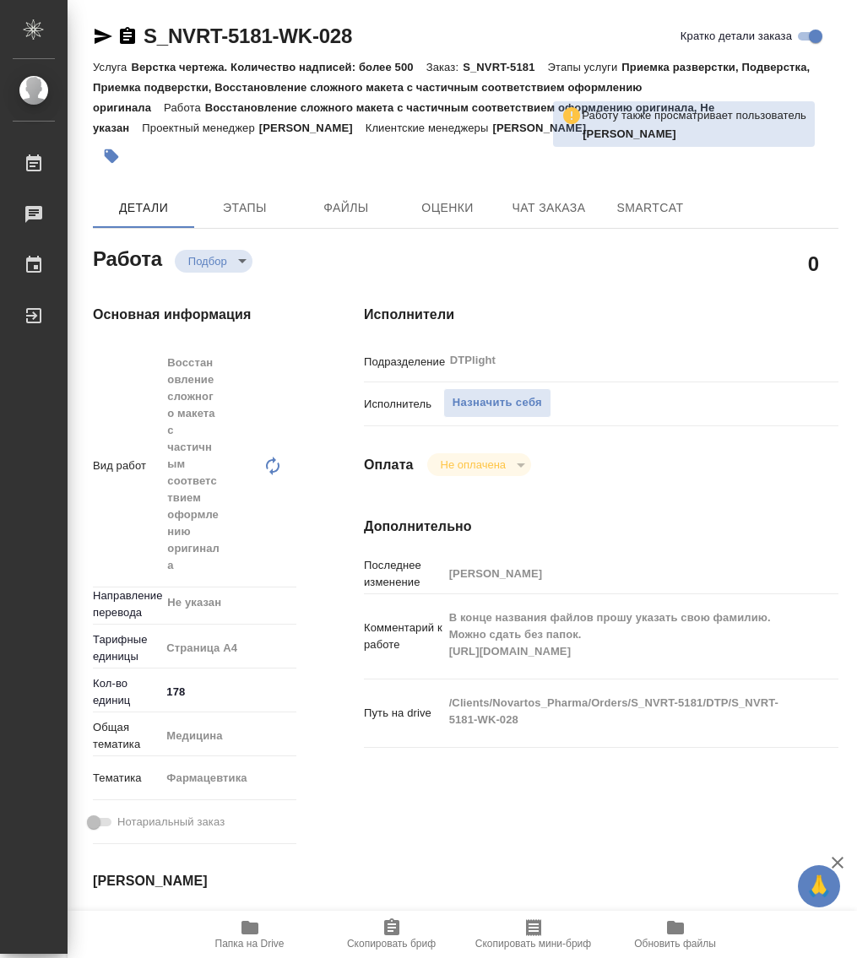
type textarea "x"
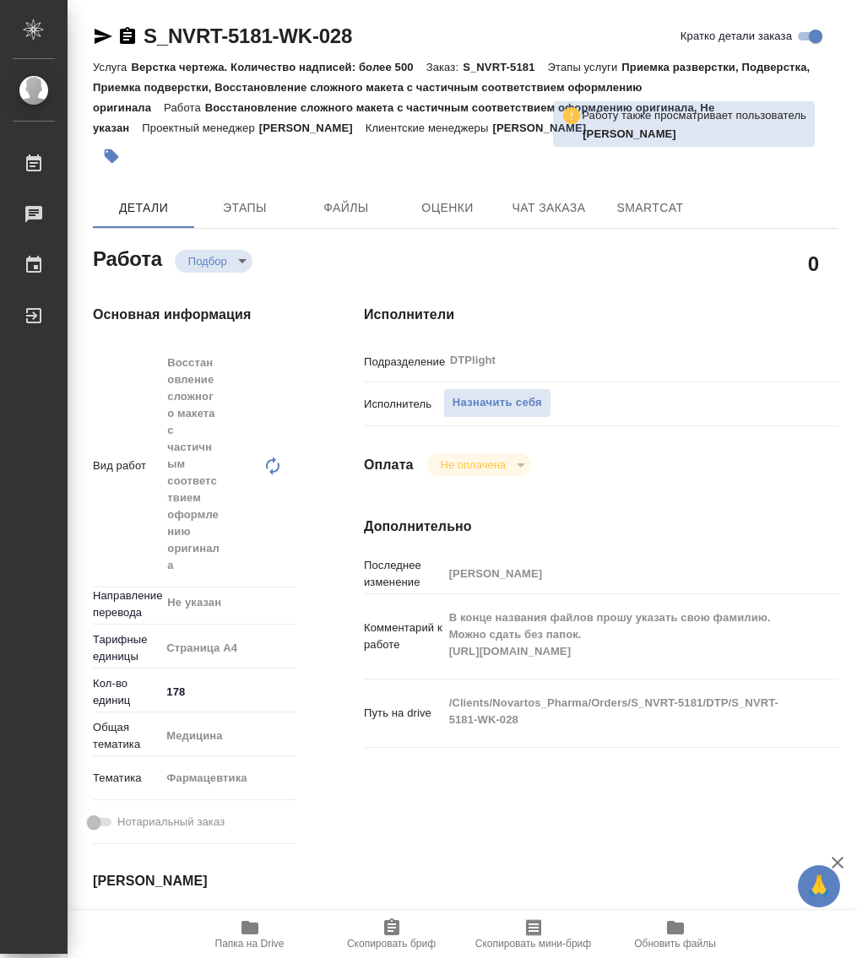
type textarea "x"
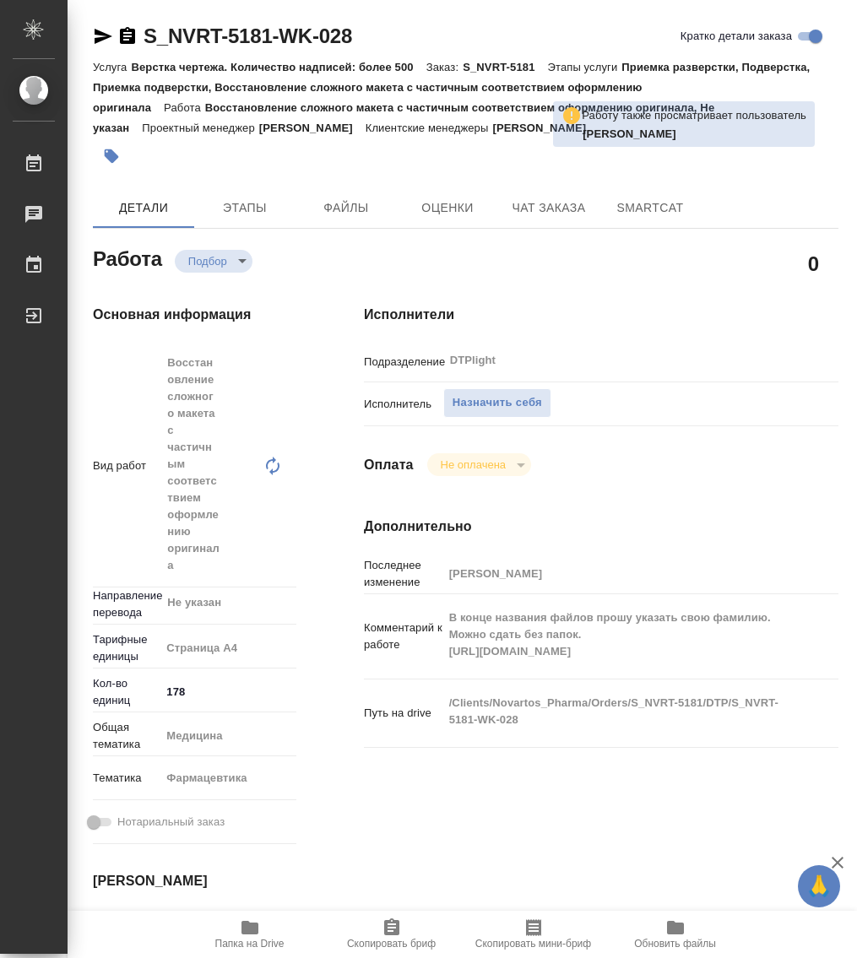
click at [254, 925] on icon "button" at bounding box center [249, 928] width 17 height 14
